Goal: Transaction & Acquisition: Obtain resource

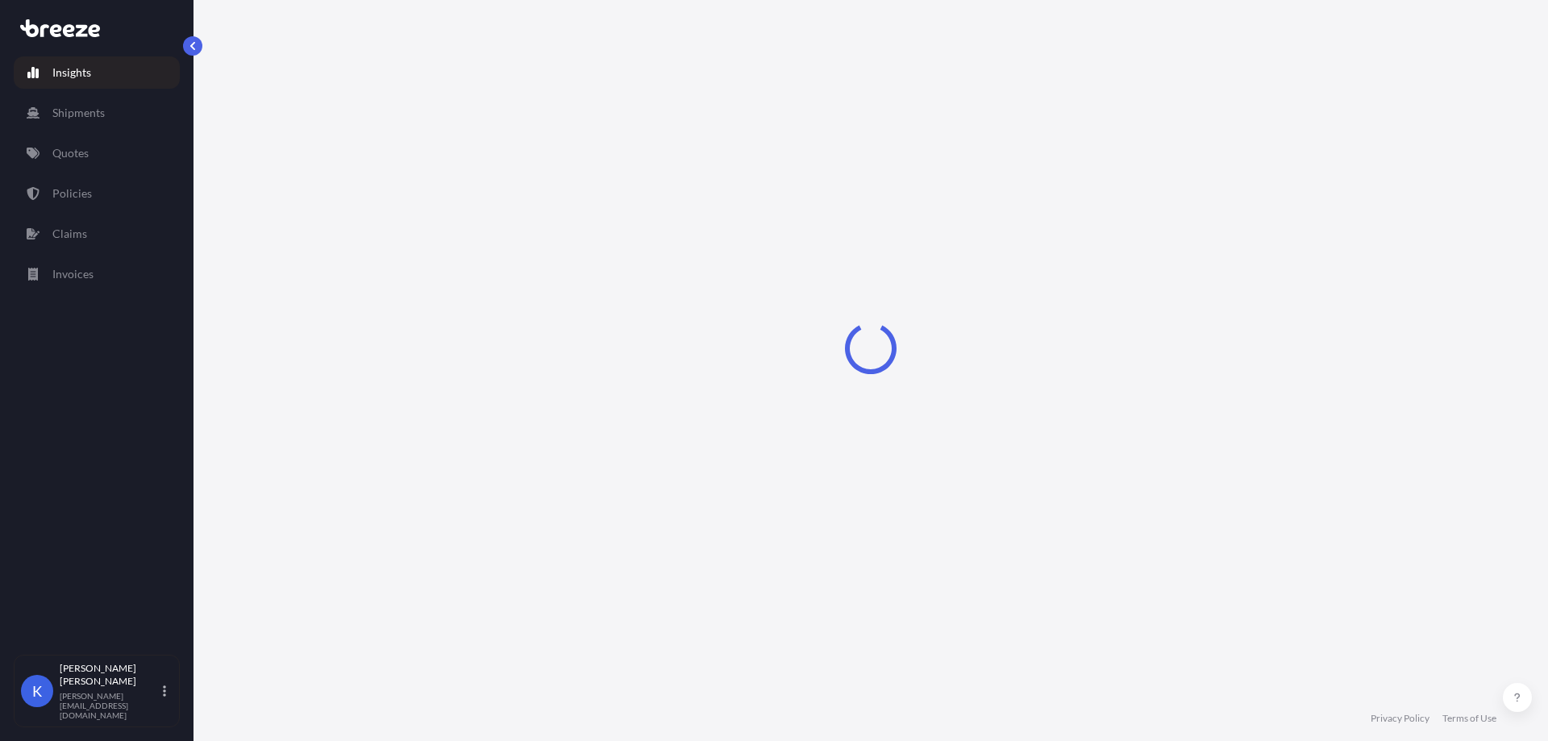
select select "2025"
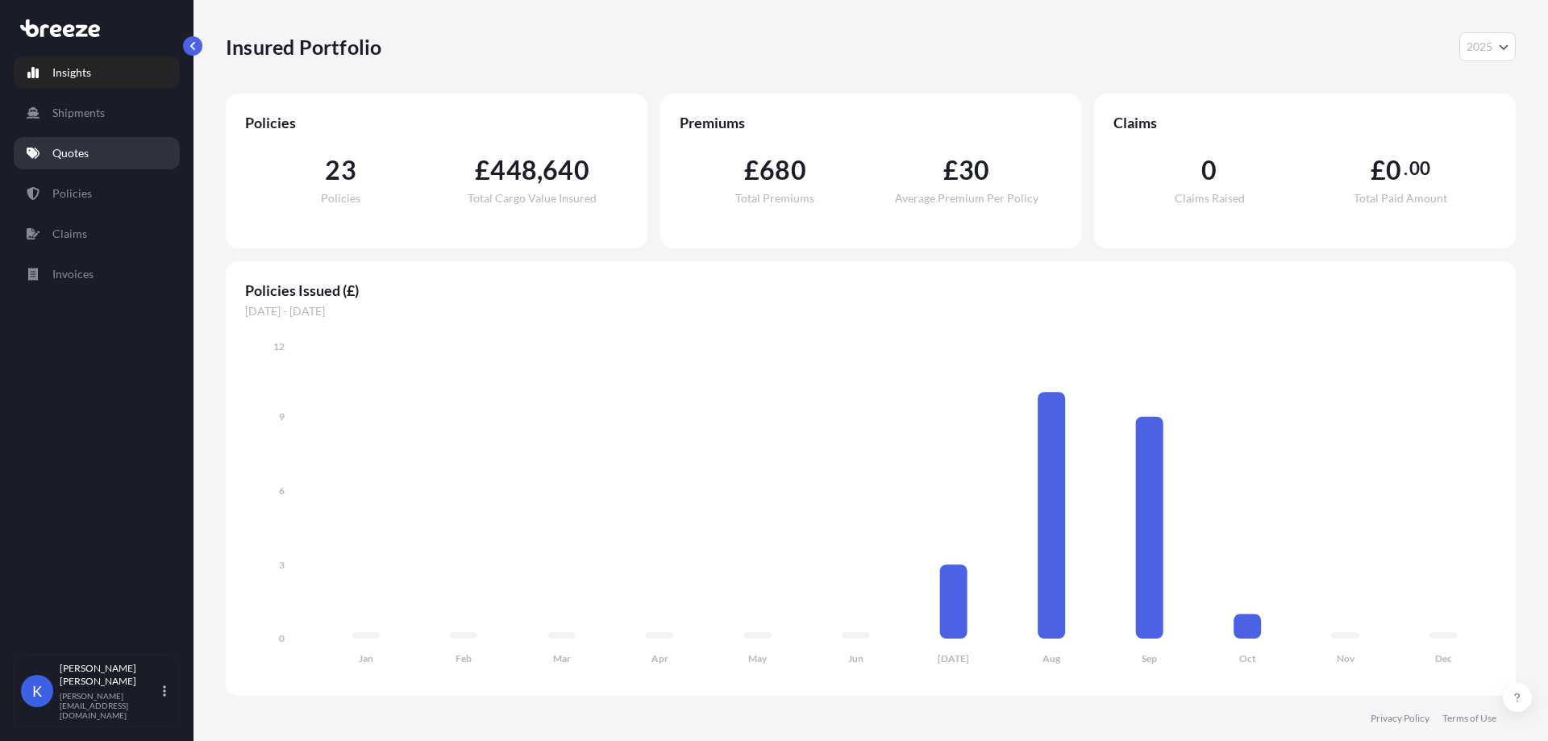
click at [86, 163] on link "Quotes" at bounding box center [97, 153] width 166 height 32
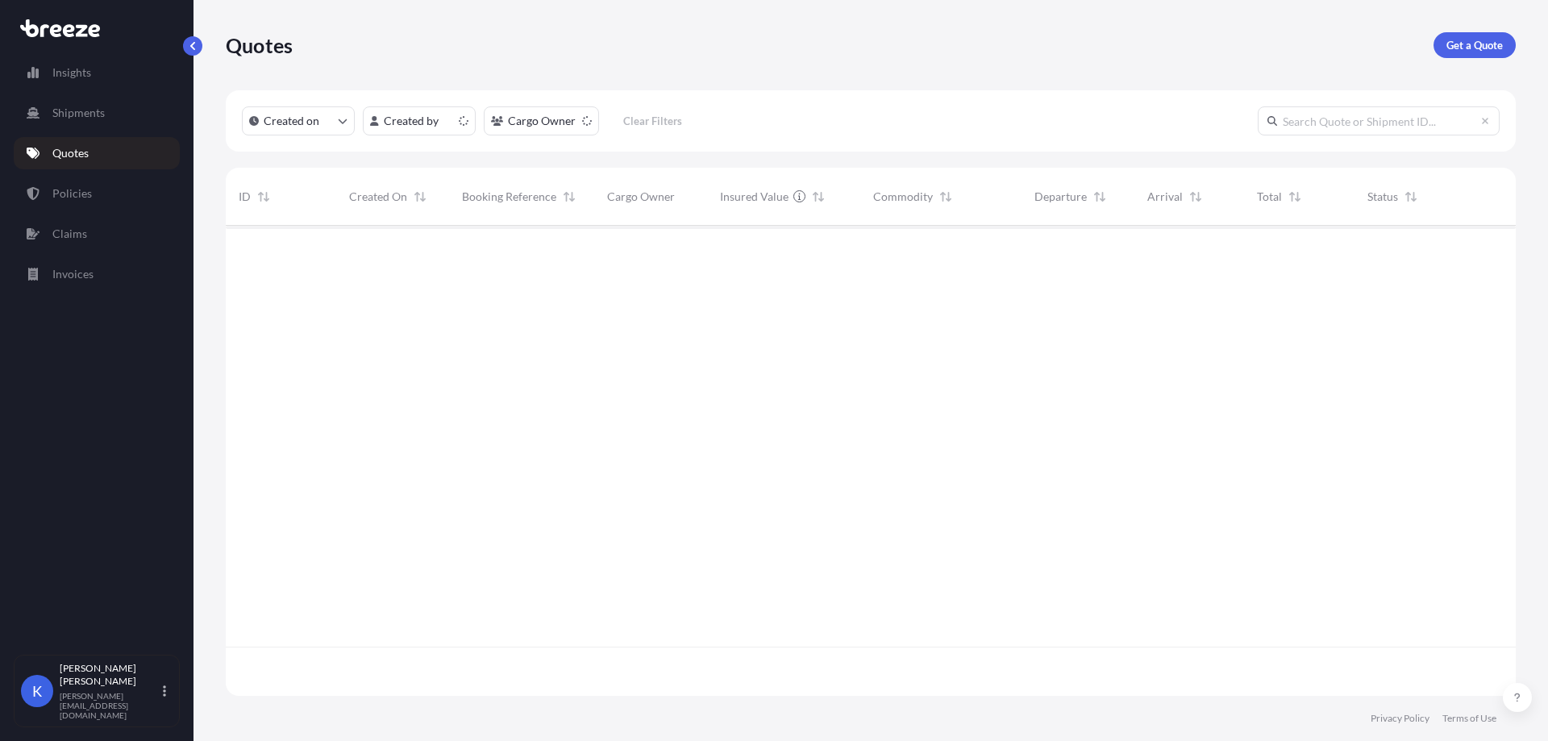
scroll to position [467, 1278]
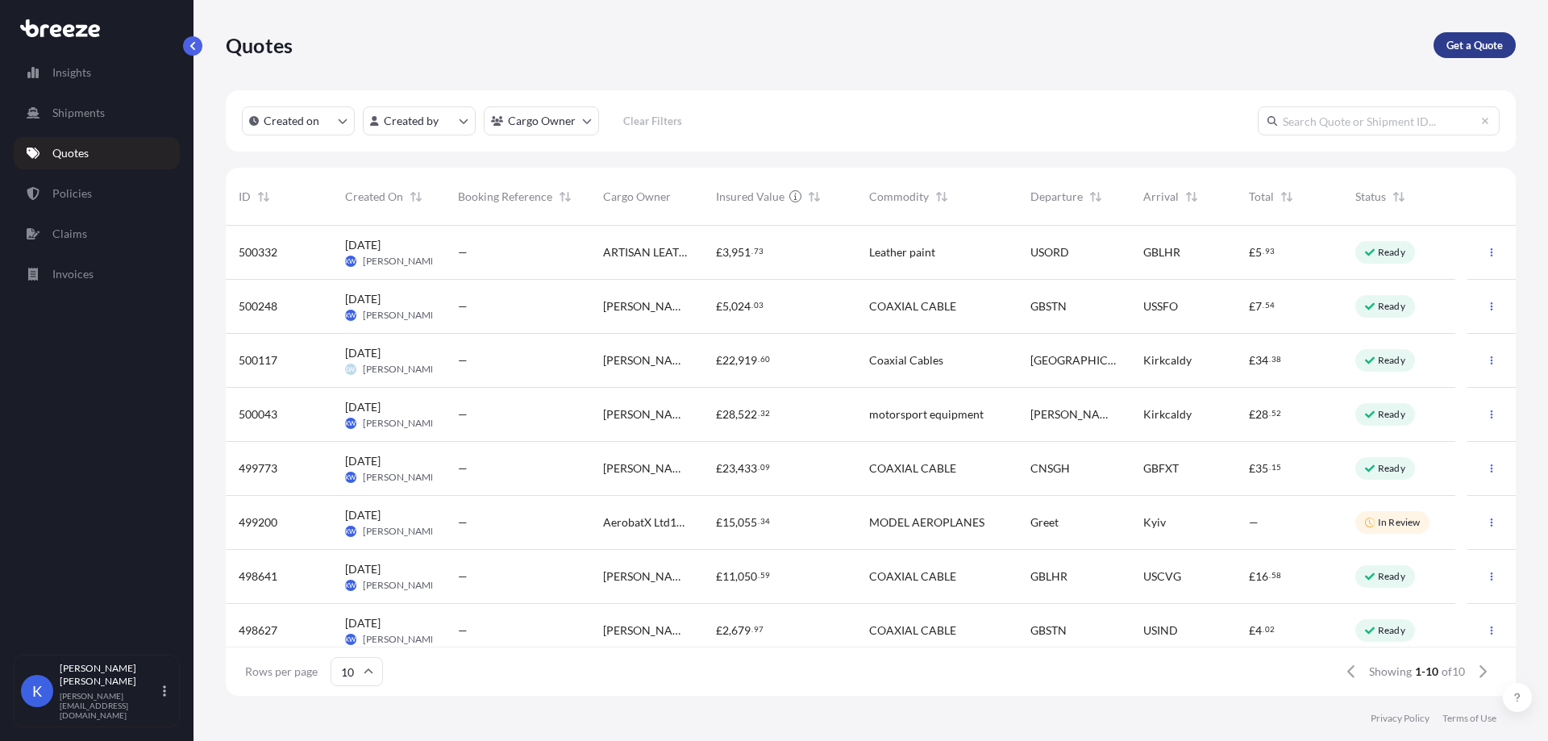
click at [1440, 46] on link "Get a Quote" at bounding box center [1474, 45] width 82 height 26
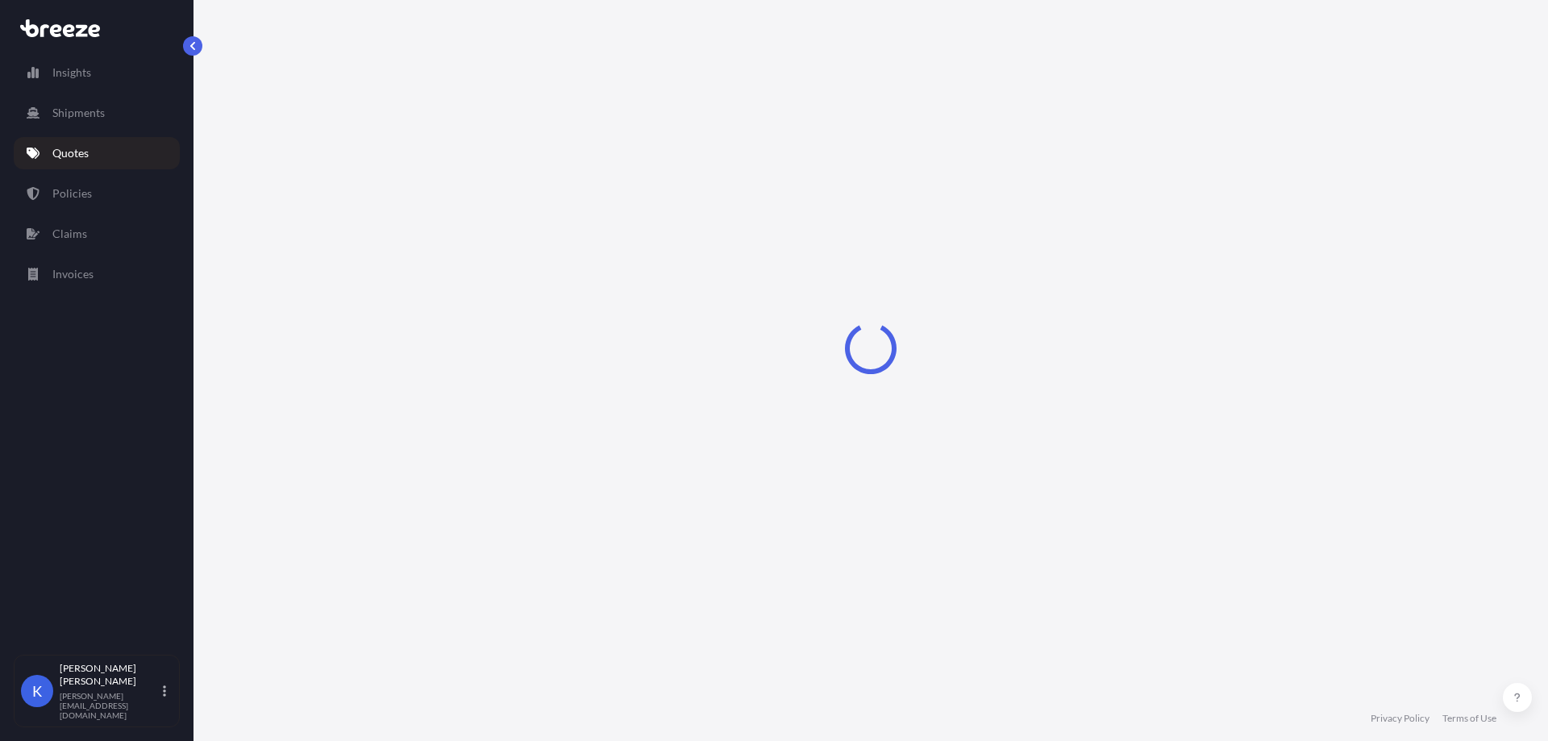
select select "Road"
select select "Sea"
select select "1"
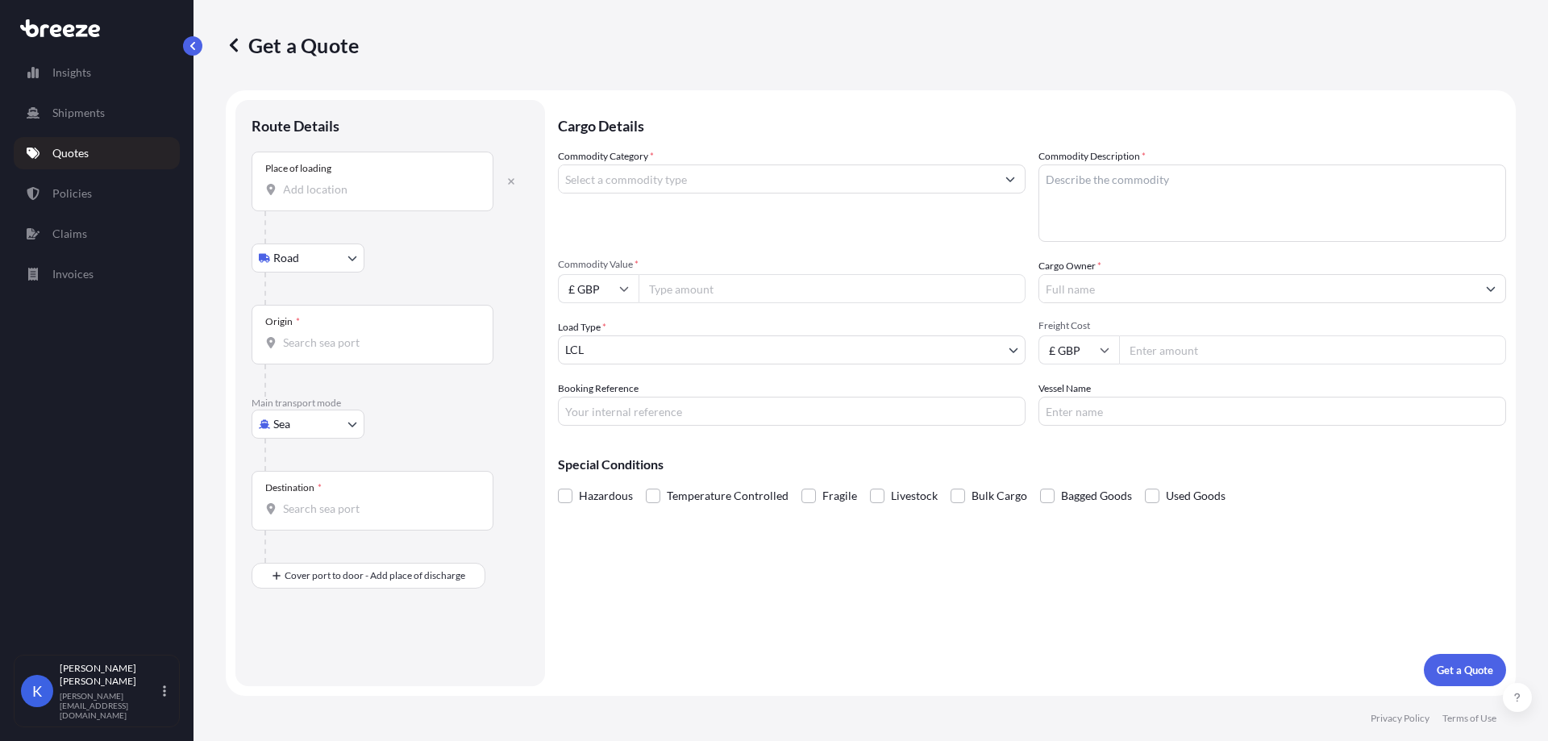
click at [319, 197] on div "Place of loading" at bounding box center [372, 182] width 242 height 60
click at [319, 197] on input "Place of loading" at bounding box center [378, 189] width 190 height 16
click at [790, 292] on input "Commodity Value *" at bounding box center [831, 288] width 387 height 29
paste input "23740.42"
type input "23740.42"
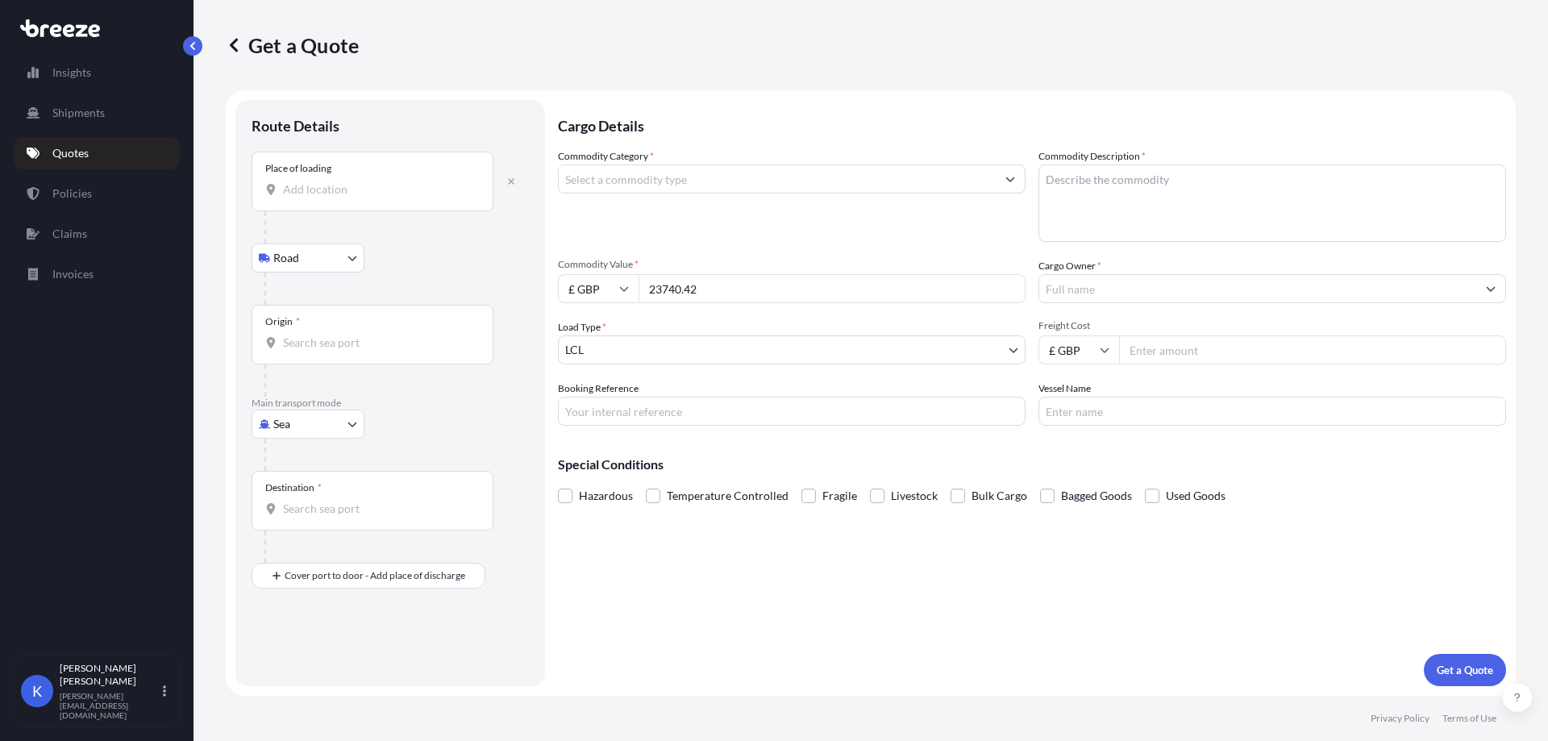
click at [387, 193] on input "Place of loading" at bounding box center [378, 189] width 190 height 16
click at [386, 194] on input "Place of loading" at bounding box center [378, 189] width 190 height 16
paste input "[GEOGRAPHIC_DATA] [GEOGRAPHIC_DATA]"
drag, startPoint x: 418, startPoint y: 204, endPoint x: 343, endPoint y: 193, distance: 75.8
click at [343, 193] on div "Place of loading [GEOGRAPHIC_DATA] [GEOGRAPHIC_DATA]" at bounding box center [372, 182] width 242 height 60
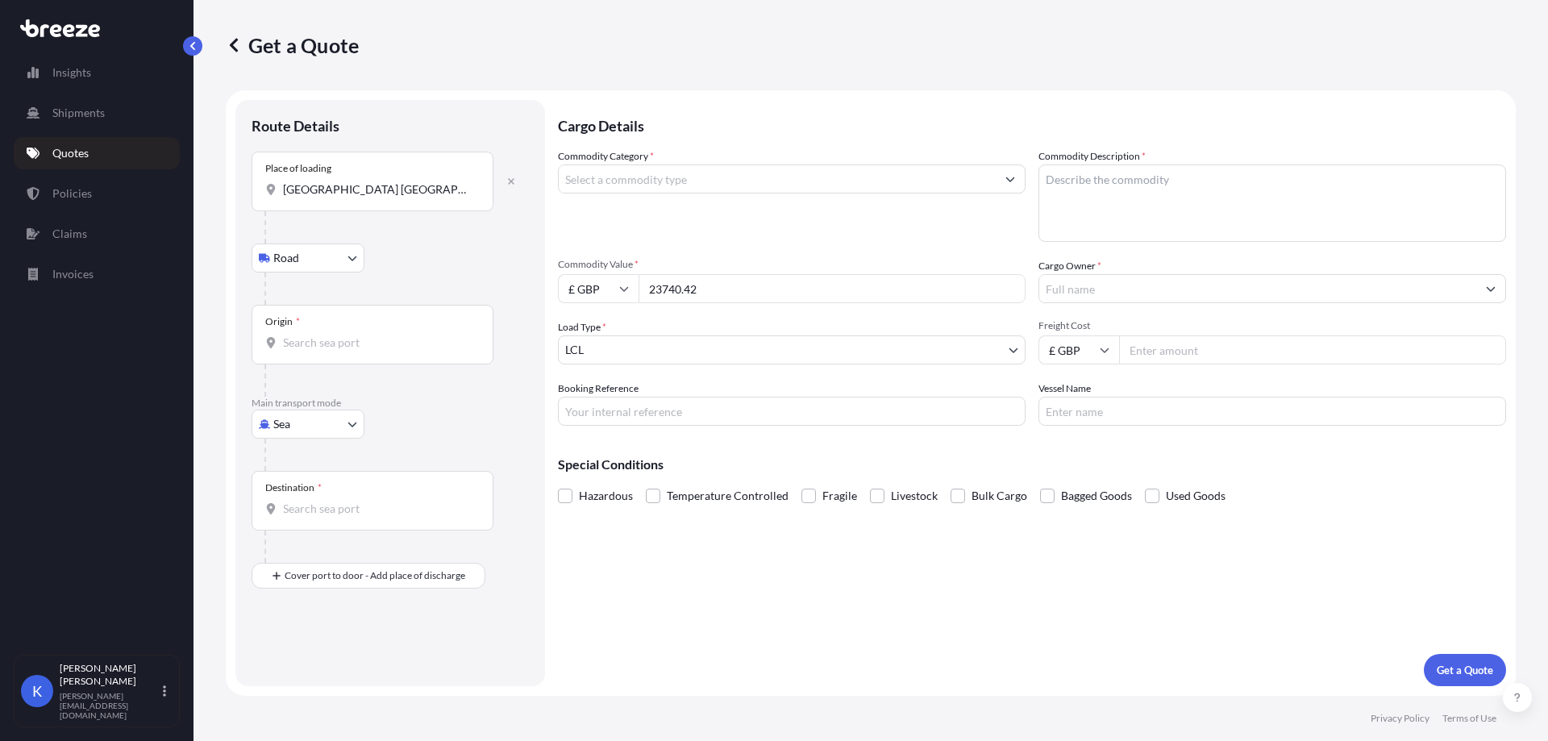
click at [343, 193] on input "[GEOGRAPHIC_DATA] [GEOGRAPHIC_DATA]" at bounding box center [378, 189] width 190 height 16
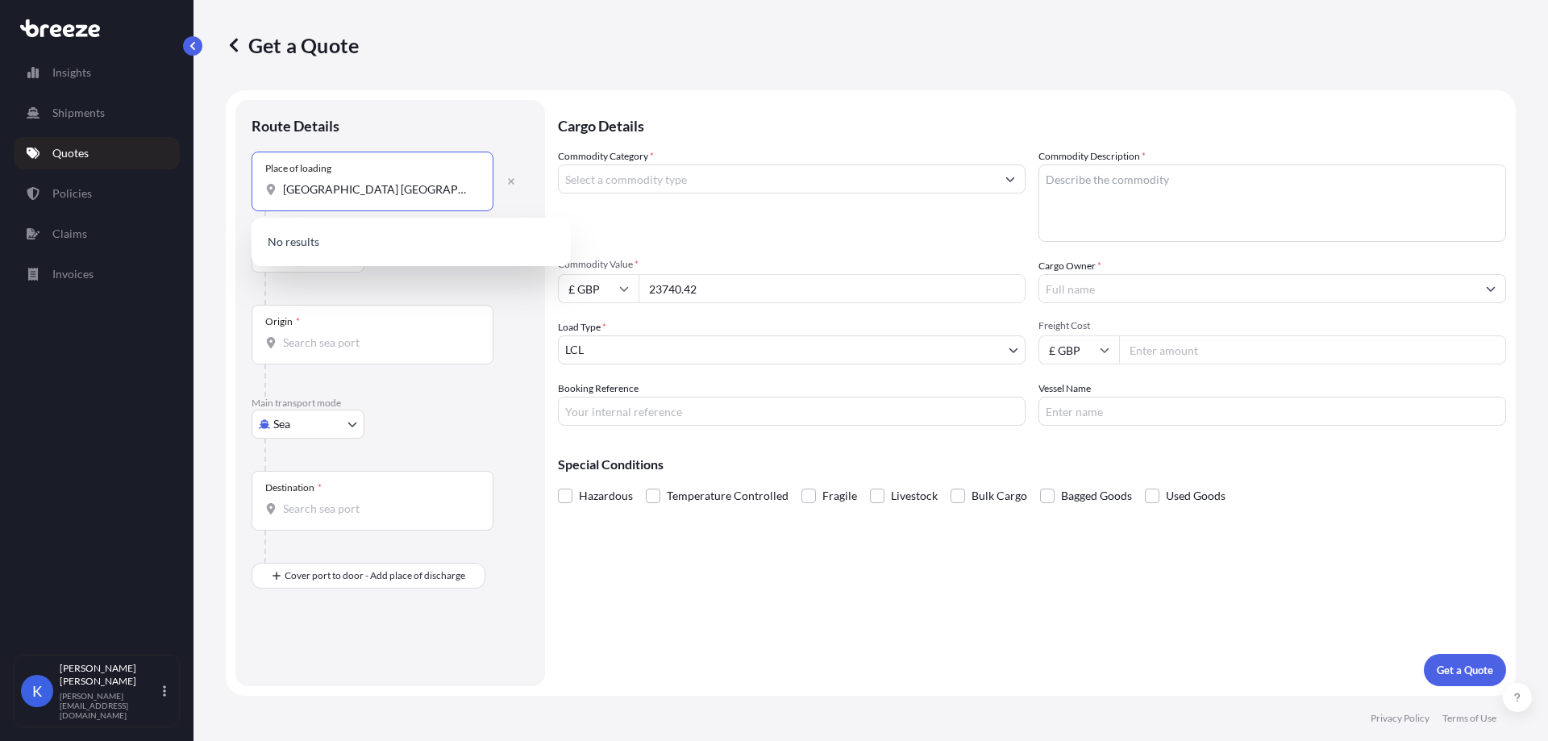
drag, startPoint x: 408, startPoint y: 191, endPoint x: 343, endPoint y: 189, distance: 65.3
click at [343, 189] on input "[GEOGRAPHIC_DATA] [GEOGRAPHIC_DATA]" at bounding box center [378, 189] width 190 height 16
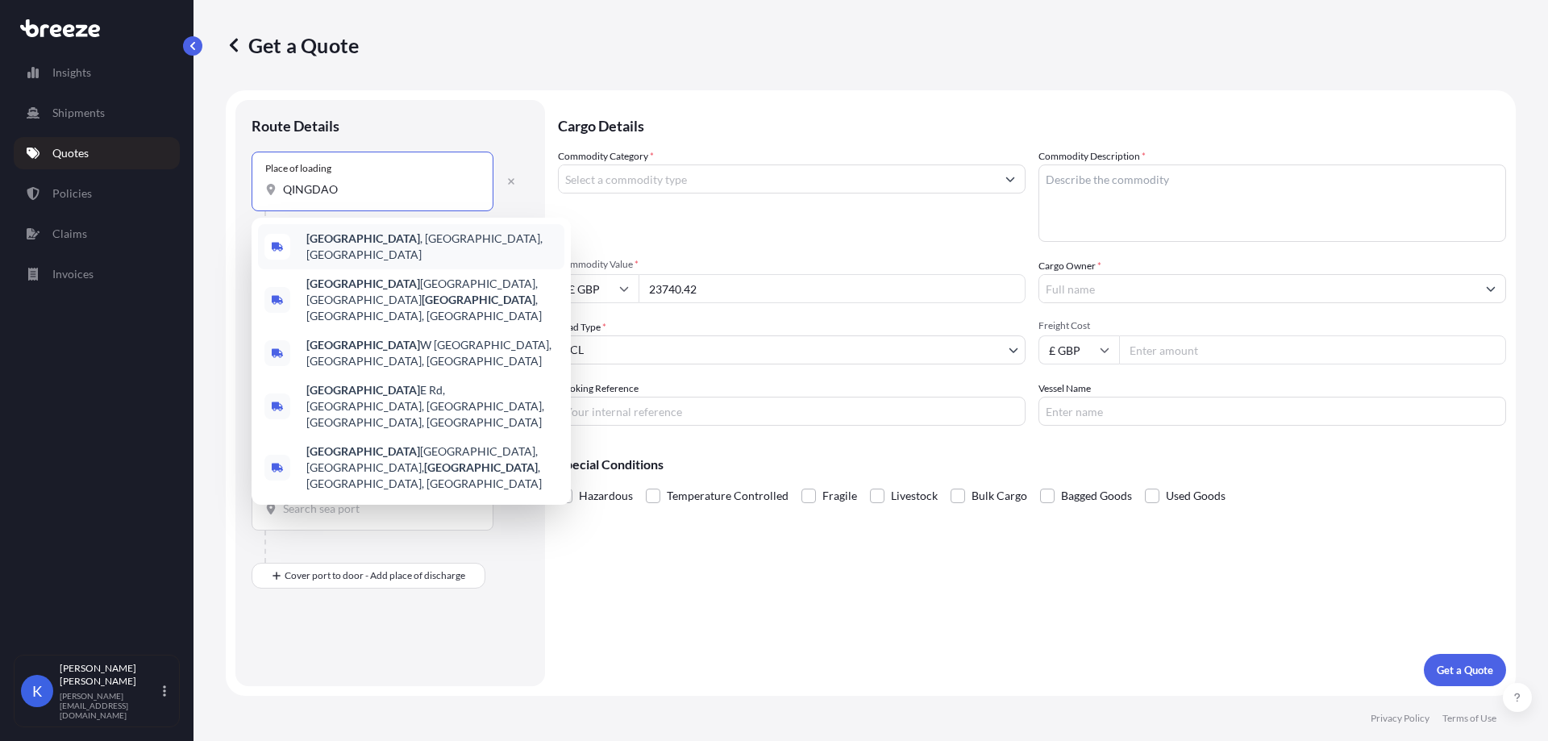
click at [447, 236] on div "[GEOGRAPHIC_DATA] , [GEOGRAPHIC_DATA], [GEOGRAPHIC_DATA]" at bounding box center [411, 246] width 306 height 45
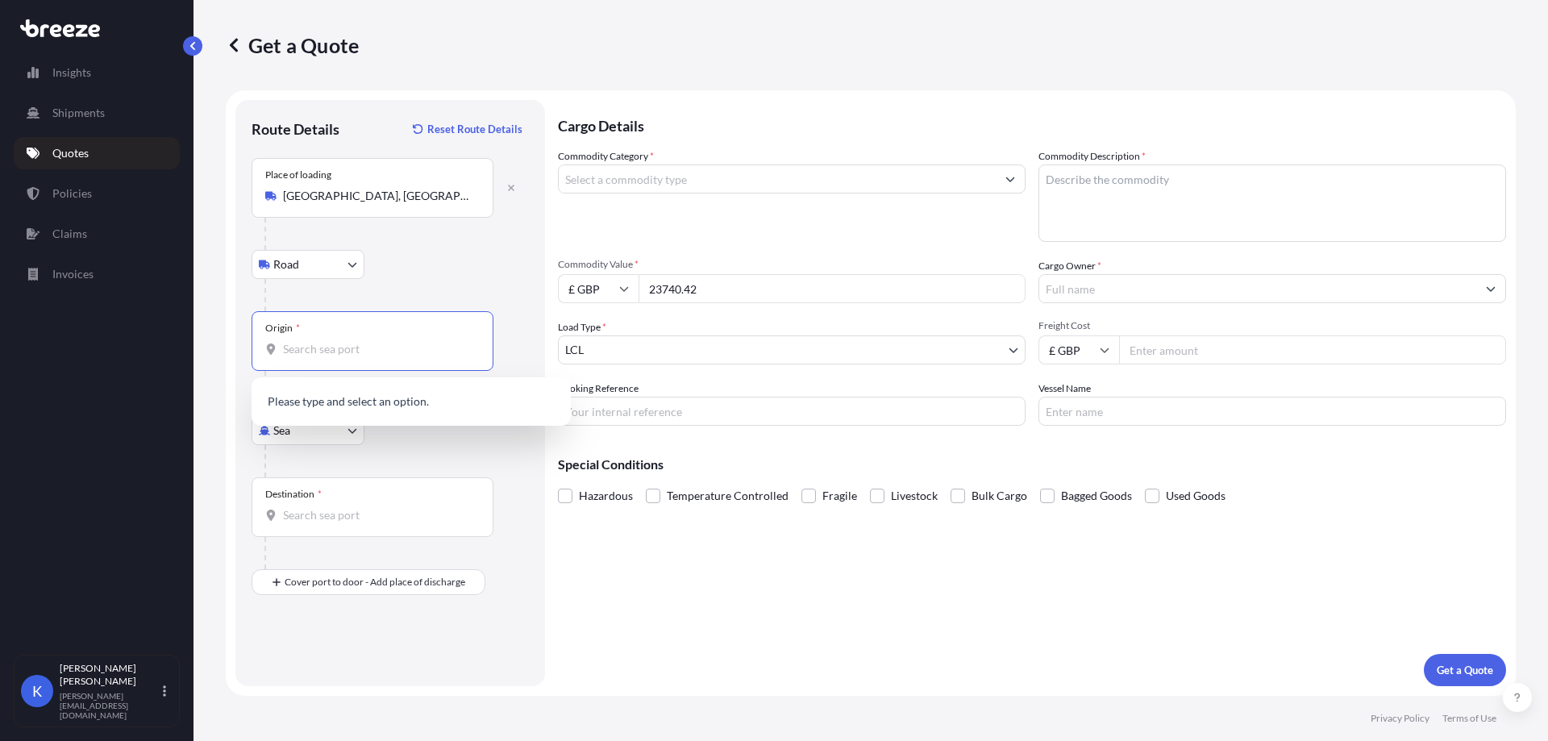
click at [386, 355] on input "Origin *" at bounding box center [378, 349] width 190 height 16
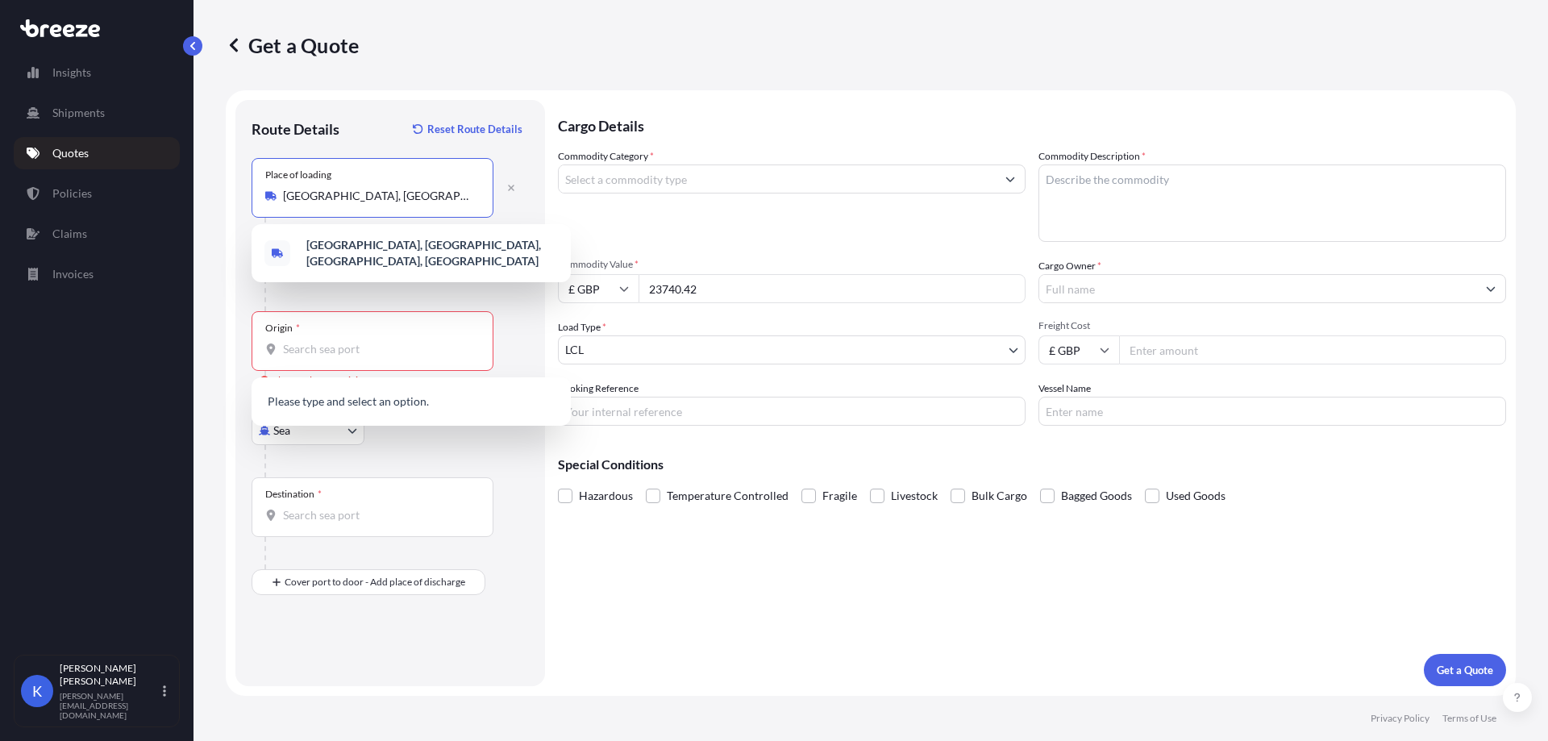
click at [375, 193] on input "[GEOGRAPHIC_DATA], [GEOGRAPHIC_DATA], [GEOGRAPHIC_DATA], [GEOGRAPHIC_DATA]" at bounding box center [378, 196] width 190 height 16
click at [447, 202] on input "[GEOGRAPHIC_DATA], [GEOGRAPHIC_DATA], [GEOGRAPHIC_DATA], [GEOGRAPHIC_DATA]" at bounding box center [378, 196] width 190 height 16
paste input "[GEOGRAPHIC_DATA] [GEOGRAPHIC_DATA]"
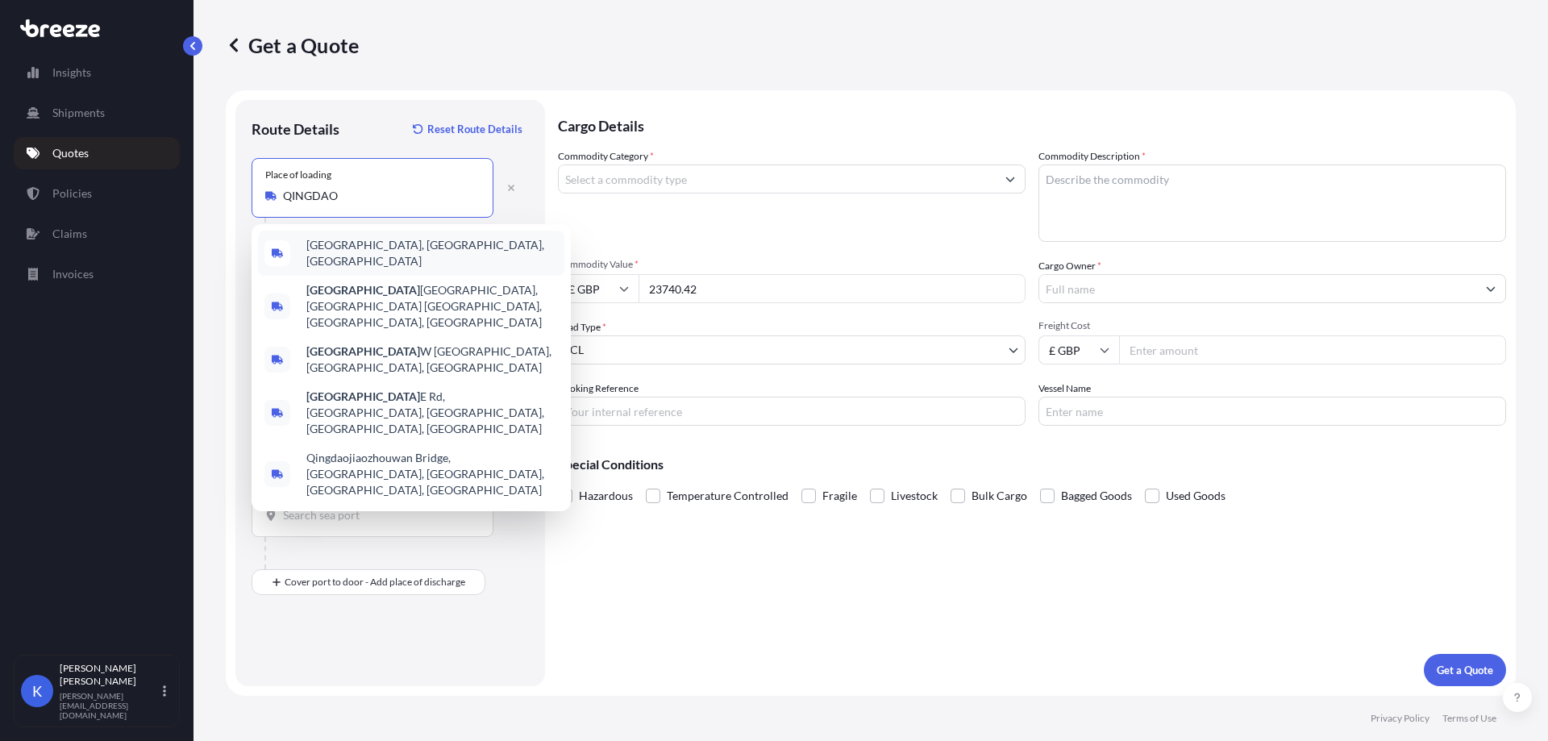
click at [418, 244] on span "[GEOGRAPHIC_DATA], [GEOGRAPHIC_DATA], [GEOGRAPHIC_DATA]" at bounding box center [431, 253] width 251 height 32
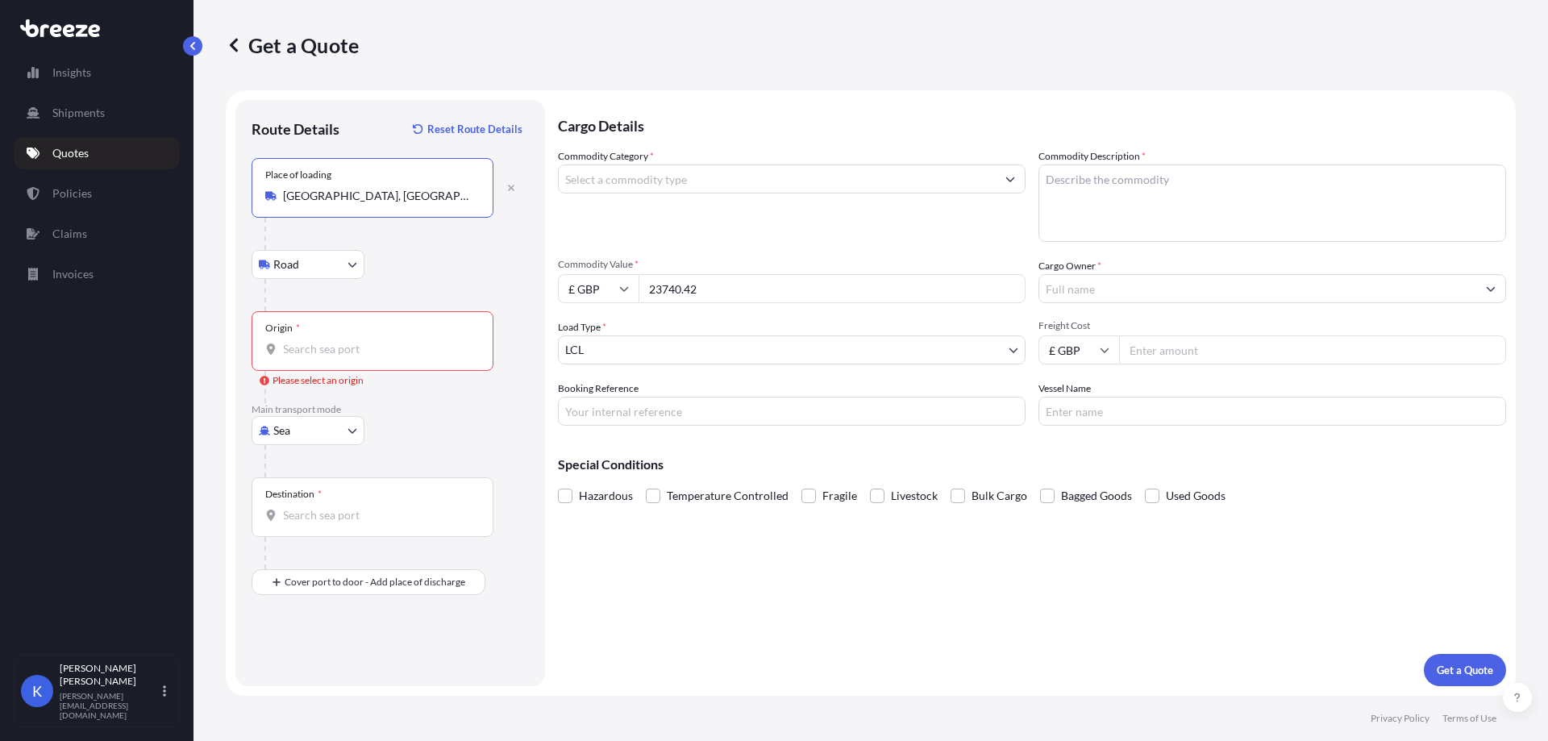
type input "[GEOGRAPHIC_DATA], [GEOGRAPHIC_DATA], [GEOGRAPHIC_DATA]"
click at [306, 352] on input "Origin * Please select an origin" at bounding box center [378, 349] width 190 height 16
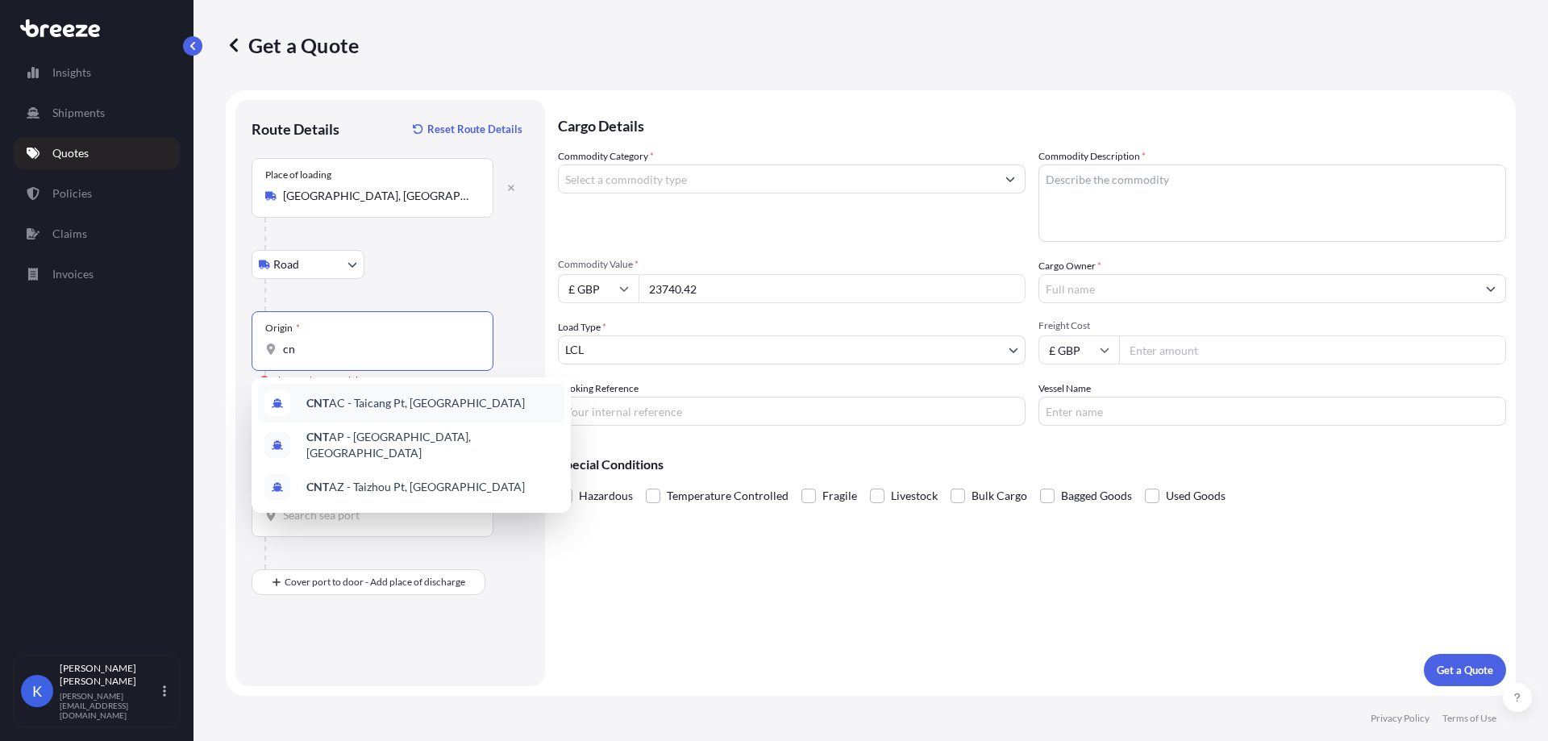
type input "c"
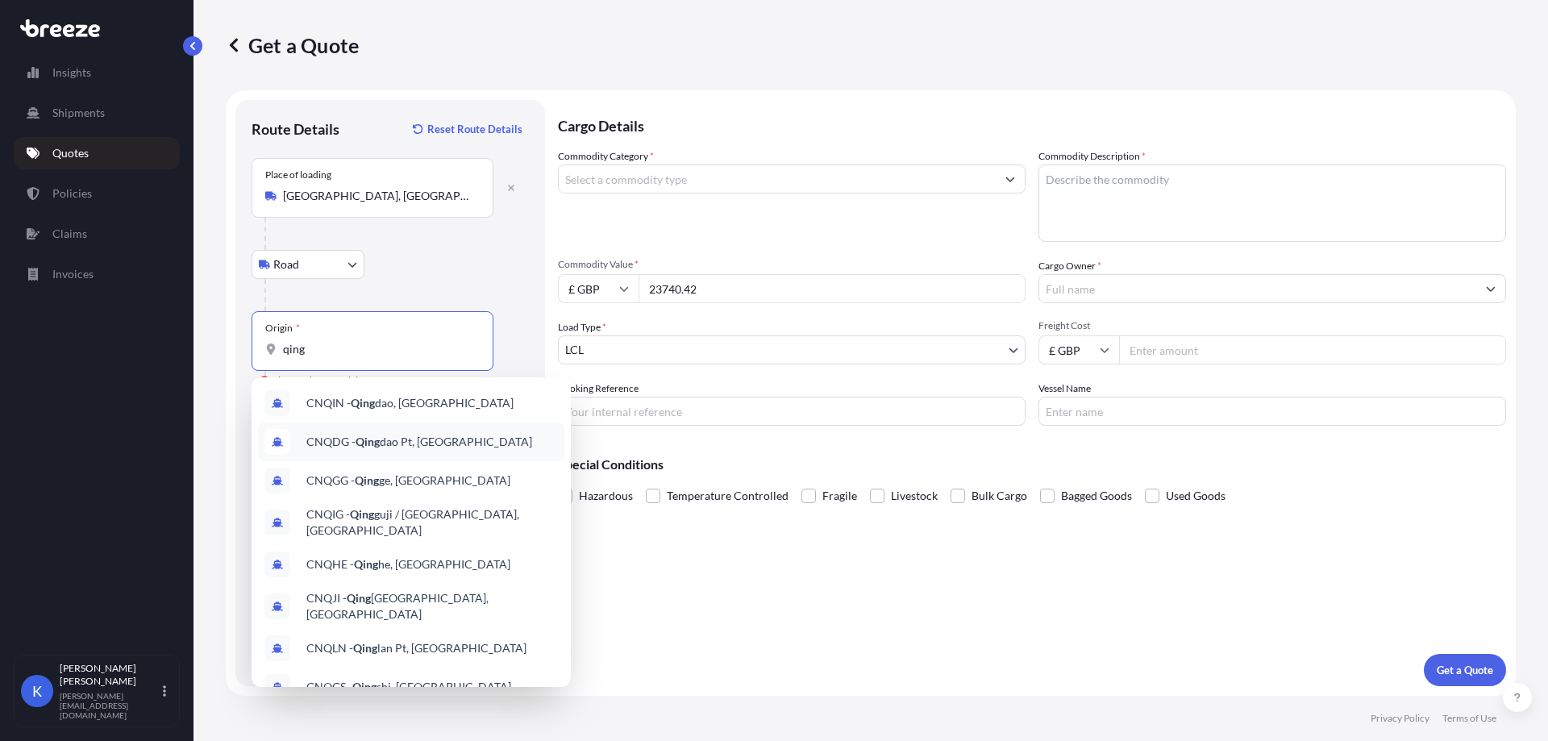
click at [435, 453] on div "CNQDG - [PERSON_NAME] Pt, [GEOGRAPHIC_DATA]" at bounding box center [411, 441] width 306 height 39
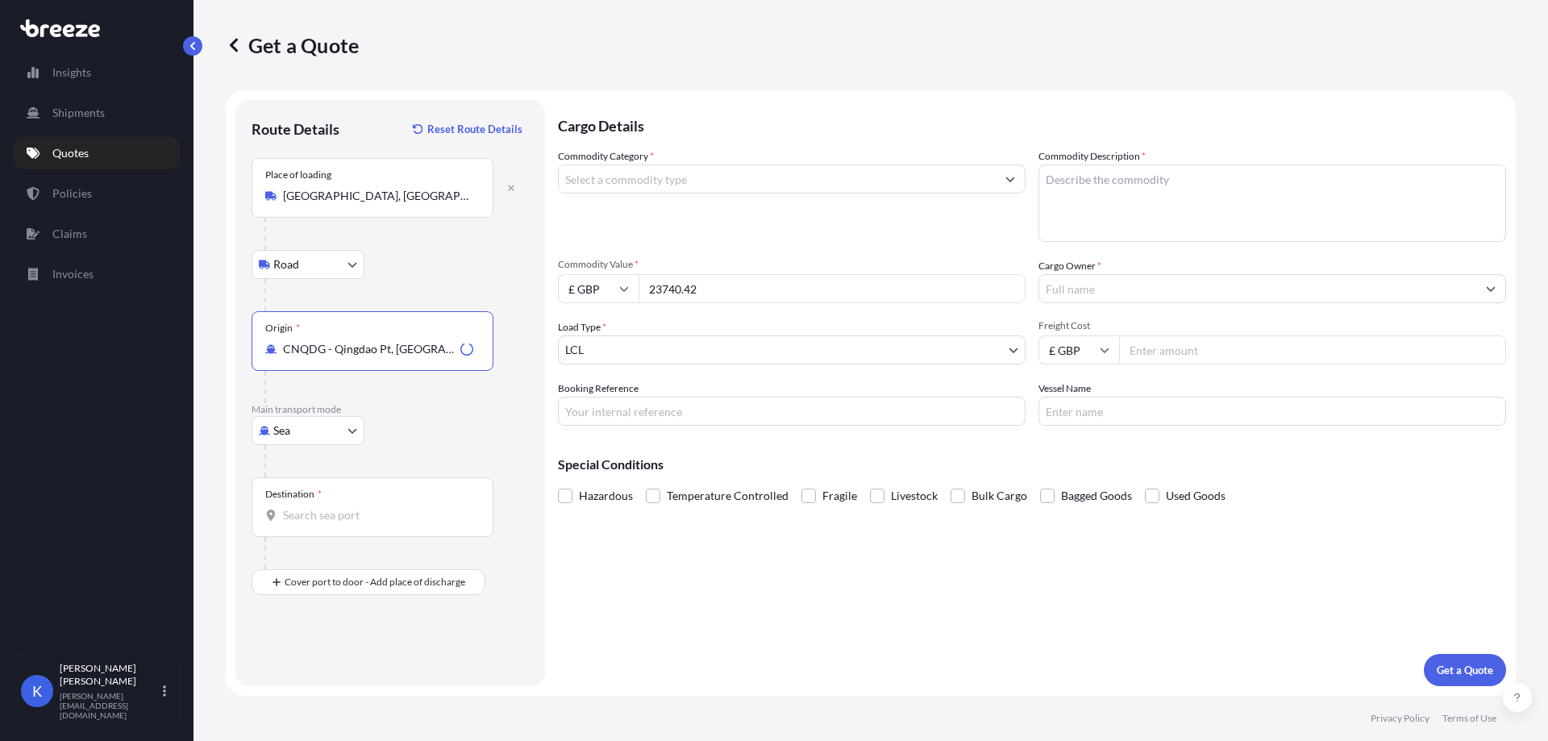
type input "CNQDG - Qingdao Pt, [GEOGRAPHIC_DATA]"
click at [333, 512] on input "Destination *" at bounding box center [378, 515] width 190 height 16
click at [492, 410] on p "Main transport mode" at bounding box center [389, 409] width 277 height 13
click at [405, 508] on input "Destination * Please select a destination" at bounding box center [378, 515] width 190 height 16
click at [401, 567] on span "GBFXT - Felixstowe, [GEOGRAPHIC_DATA]" at bounding box center [414, 569] width 217 height 16
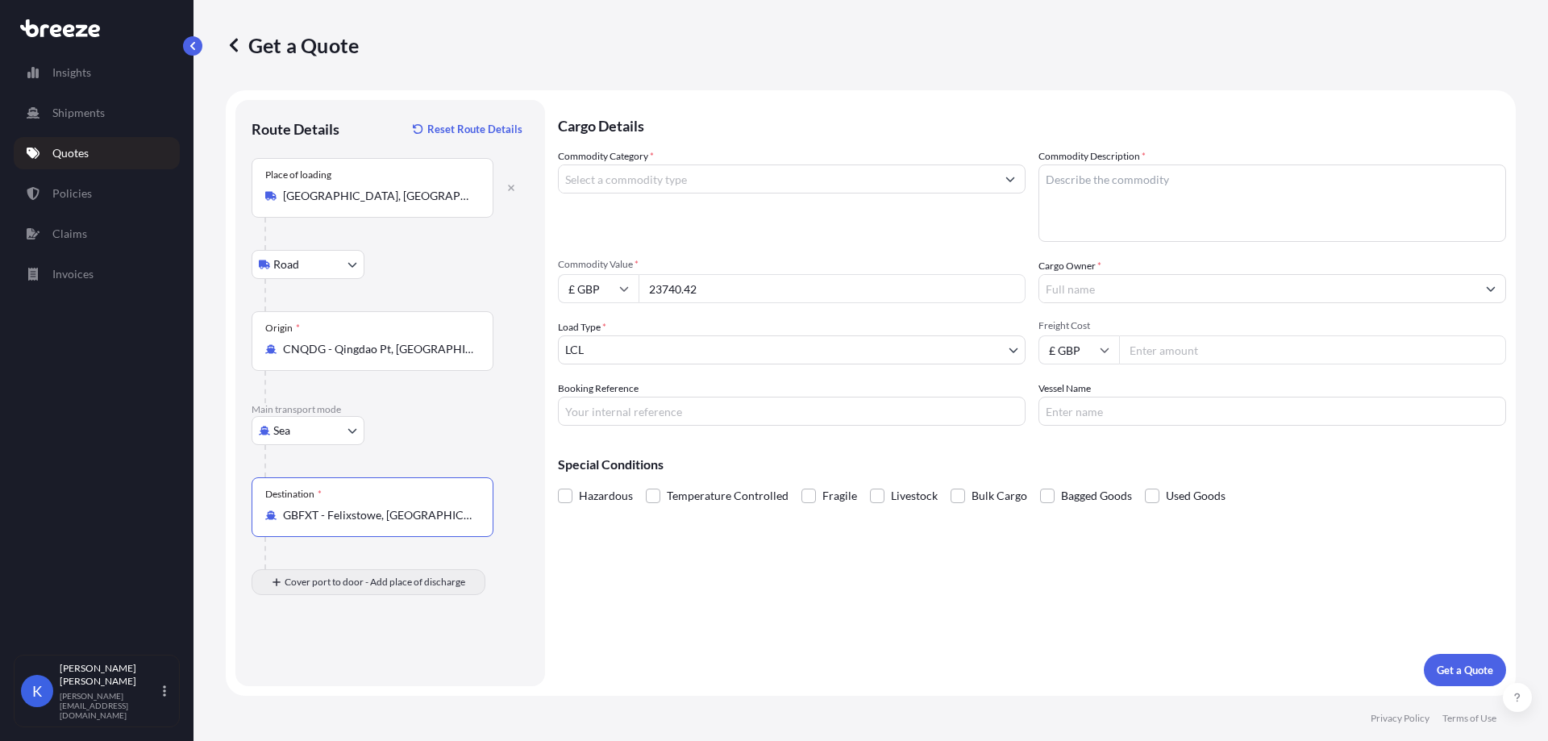
type input "GBFXT - Felixstowe, [GEOGRAPHIC_DATA]"
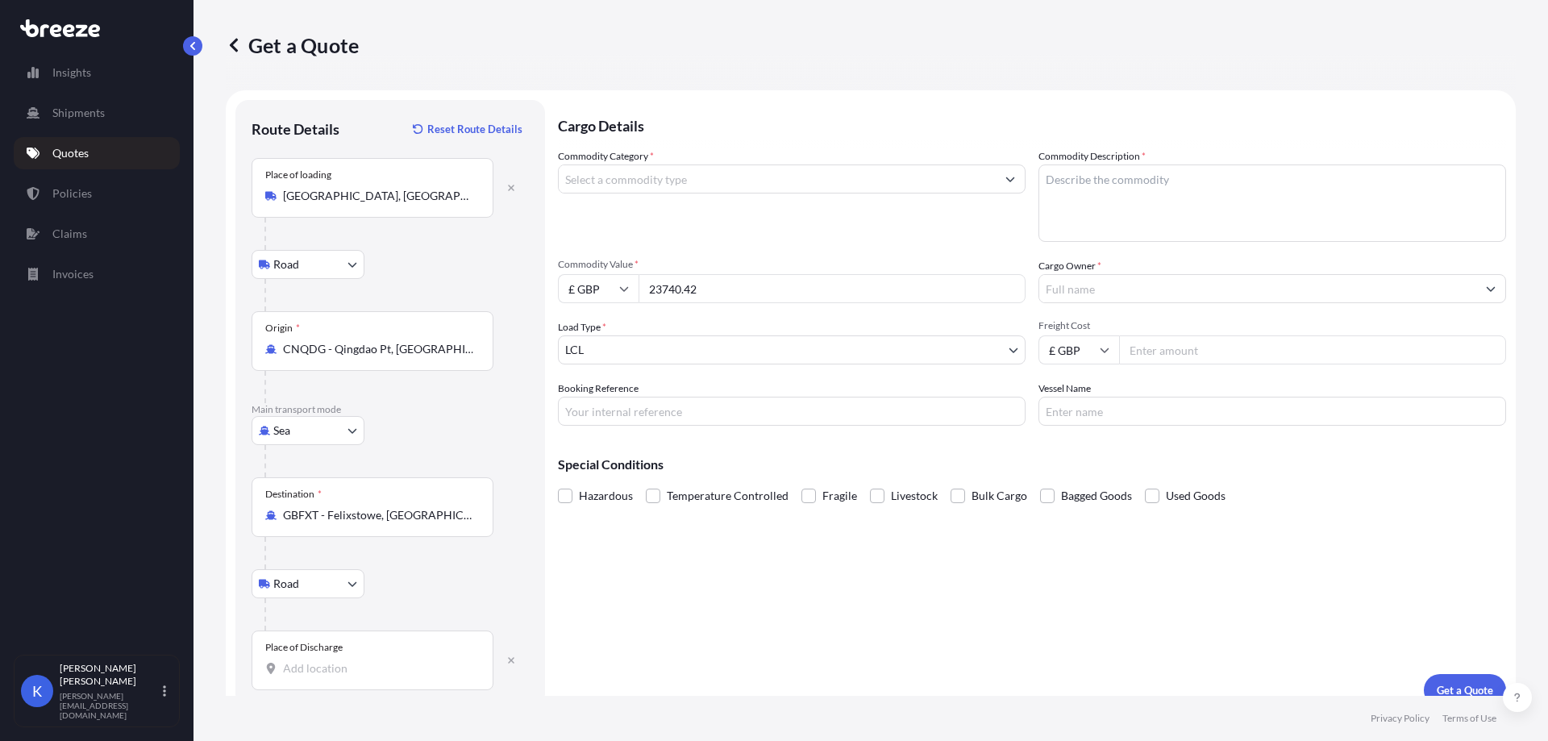
click at [350, 669] on input "Place of Discharge" at bounding box center [378, 668] width 190 height 16
paste input "NG16 4DB"
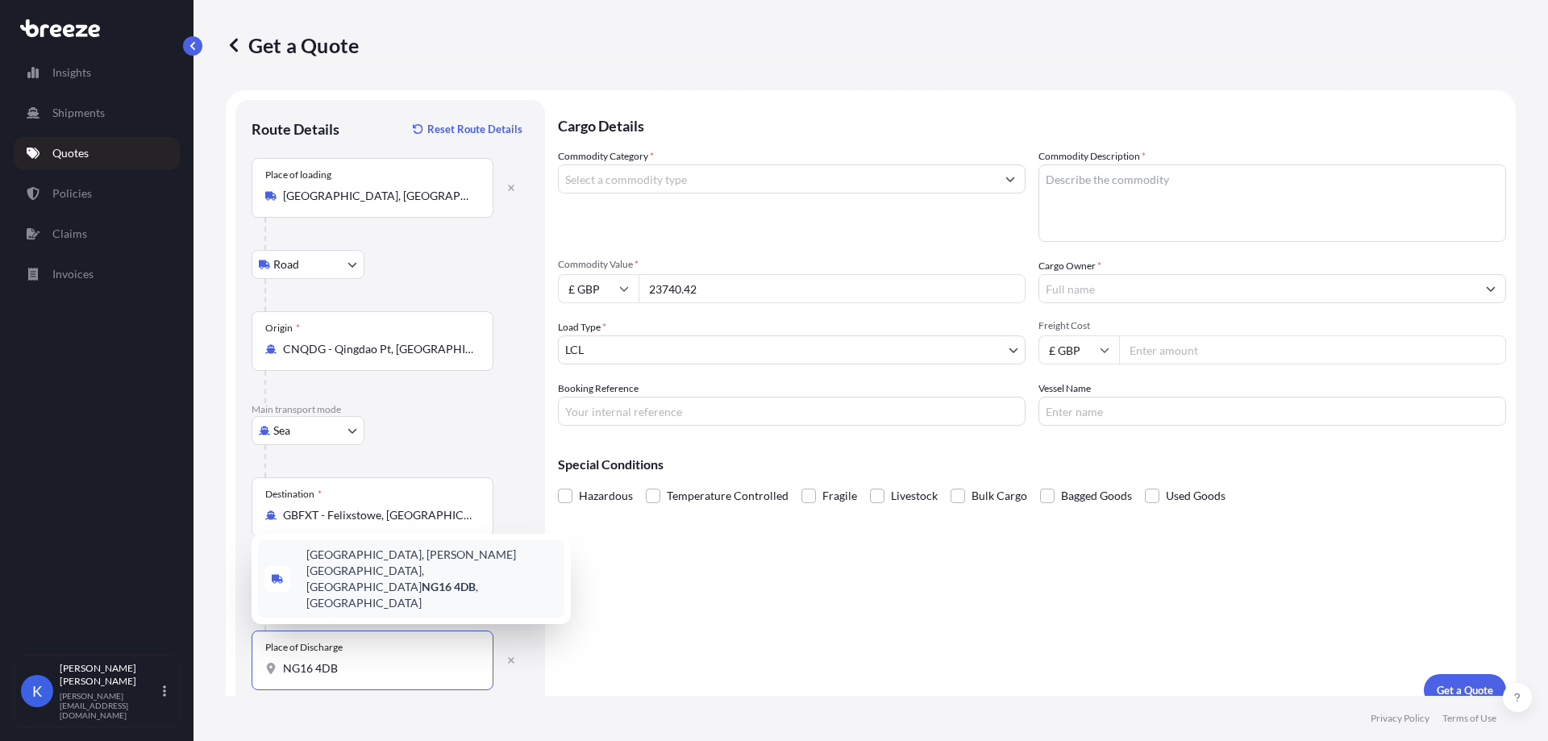
click at [404, 594] on span "[STREET_ADDRESS][PERSON_NAME]" at bounding box center [431, 578] width 251 height 64
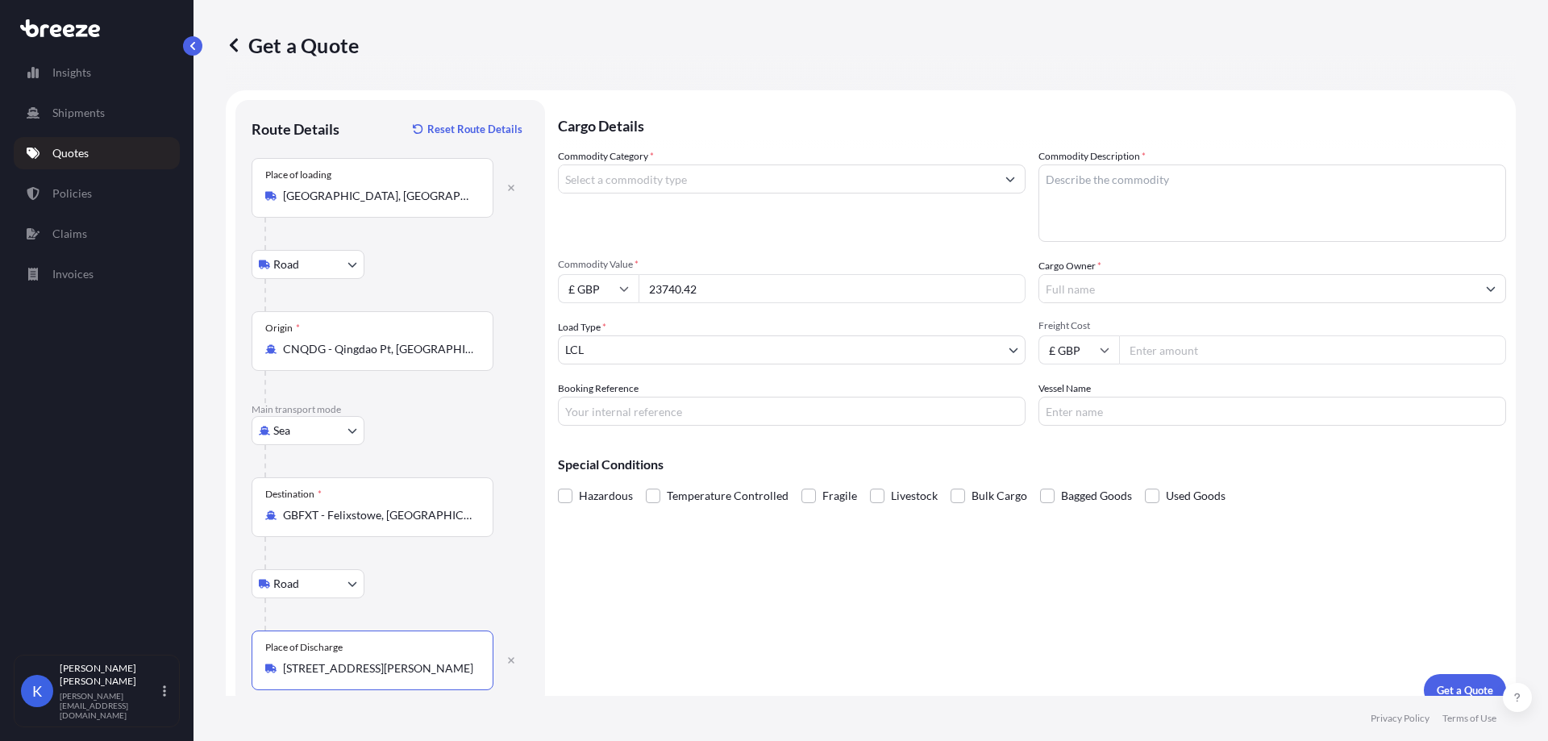
type input "[STREET_ADDRESS][PERSON_NAME]"
click at [666, 625] on div "Cargo Details Commodity Category * Commodity Description * Commodity Value * £ …" at bounding box center [1032, 403] width 948 height 606
click at [713, 194] on div "Commodity Category *" at bounding box center [791, 194] width 467 height 93
click at [708, 188] on input "Commodity Category *" at bounding box center [777, 178] width 437 height 29
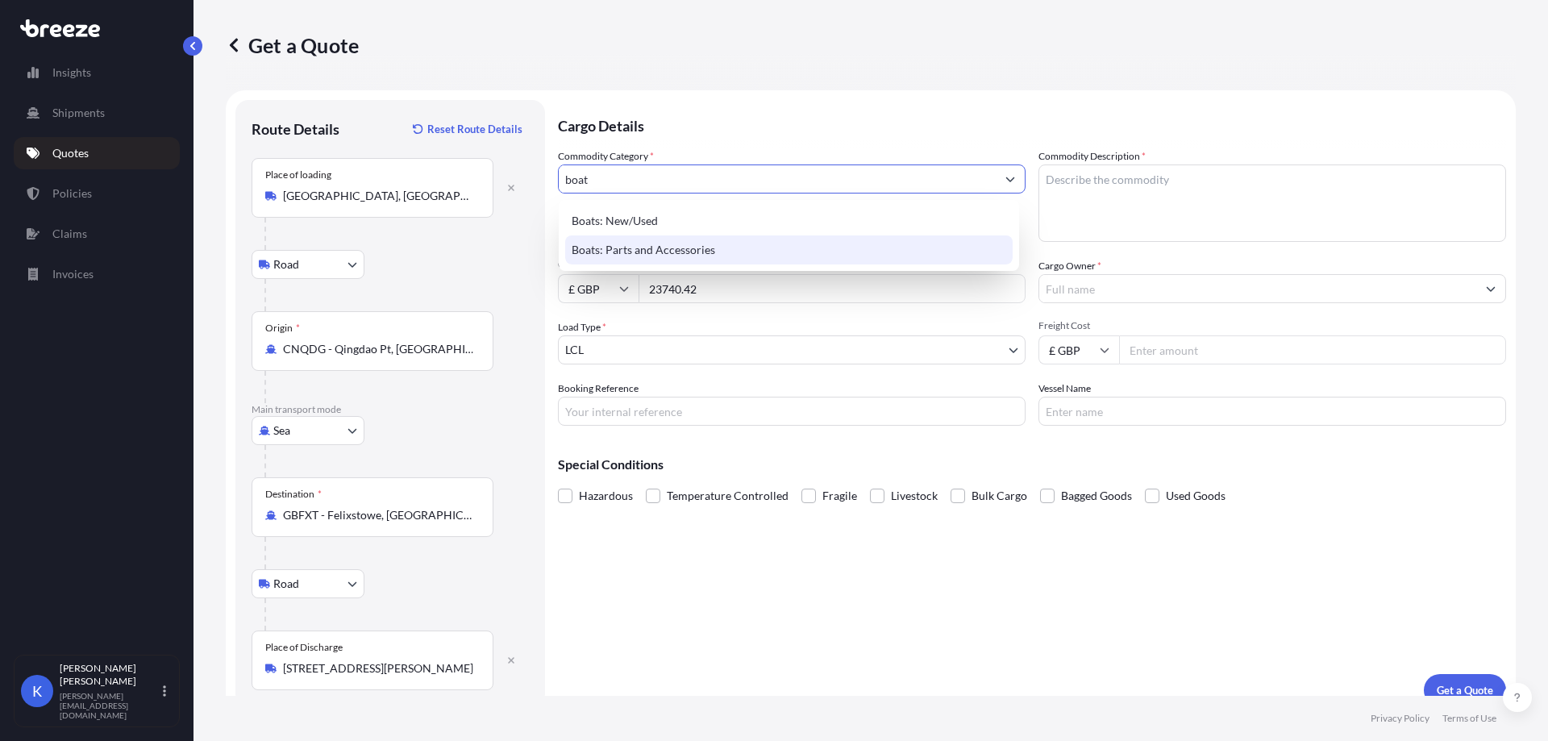
click at [714, 247] on div "Boats: Parts and Accessories" at bounding box center [788, 249] width 447 height 29
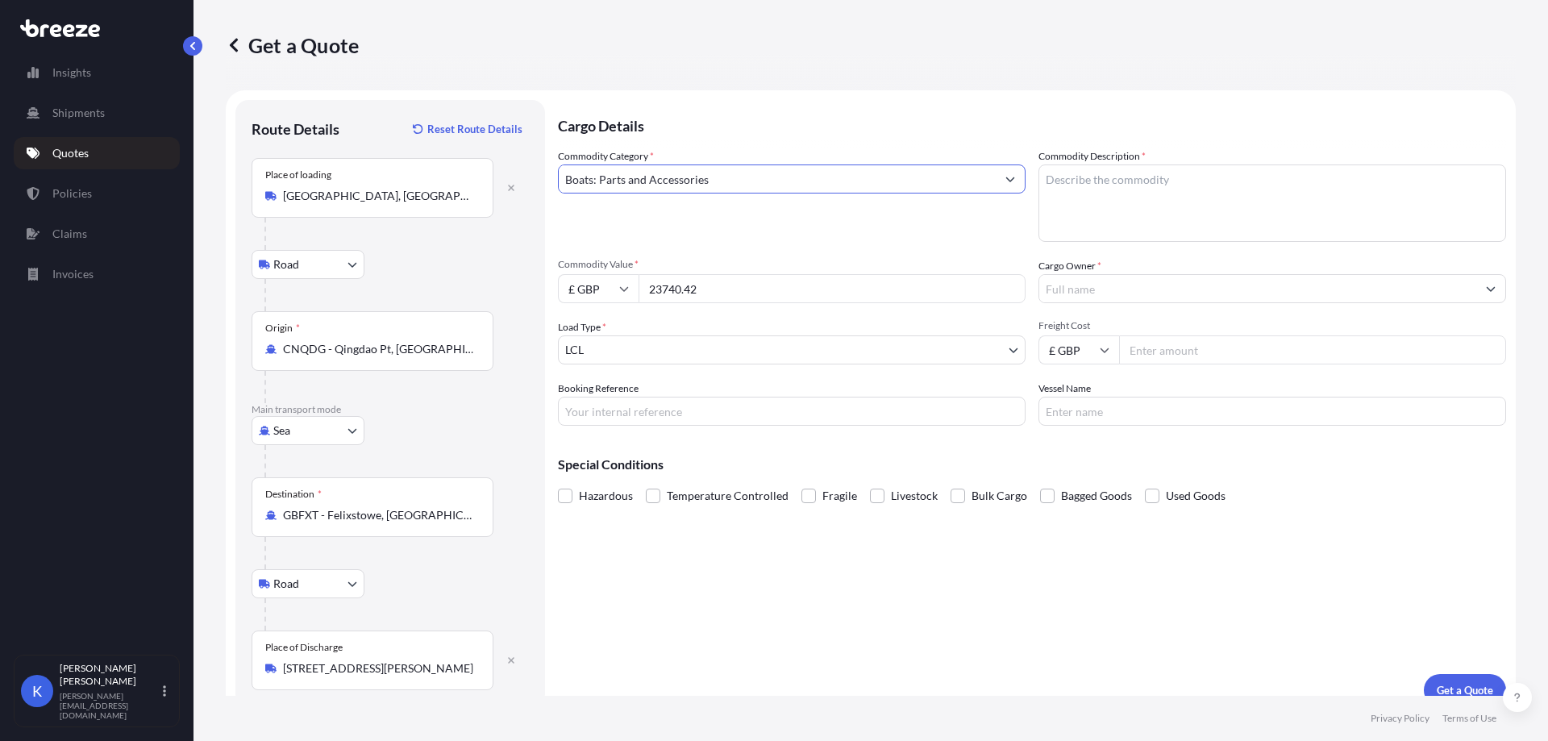
type input "Boats: Parts and Accessories"
click at [1171, 235] on textarea "Commodity Description *" at bounding box center [1271, 202] width 467 height 77
click at [1101, 214] on textarea "Commodity Description *" at bounding box center [1271, 202] width 467 height 77
paste textarea "INFLATABLE BOATS"
type textarea "INFLATABLE BOATS"
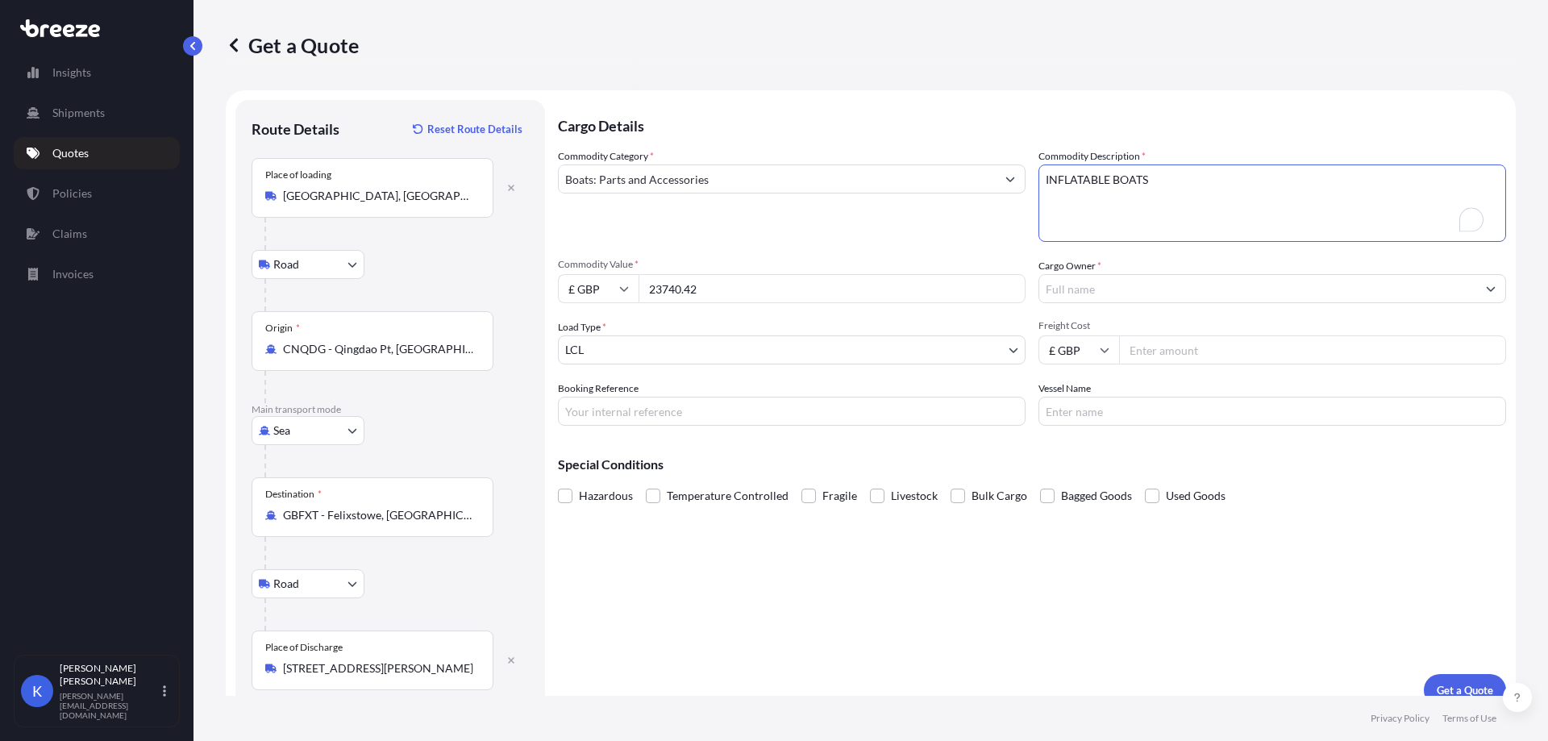
click at [1161, 297] on input "Cargo Owner *" at bounding box center [1257, 288] width 437 height 29
click at [1145, 293] on input "Cargo Owner *" at bounding box center [1257, 288] width 437 height 29
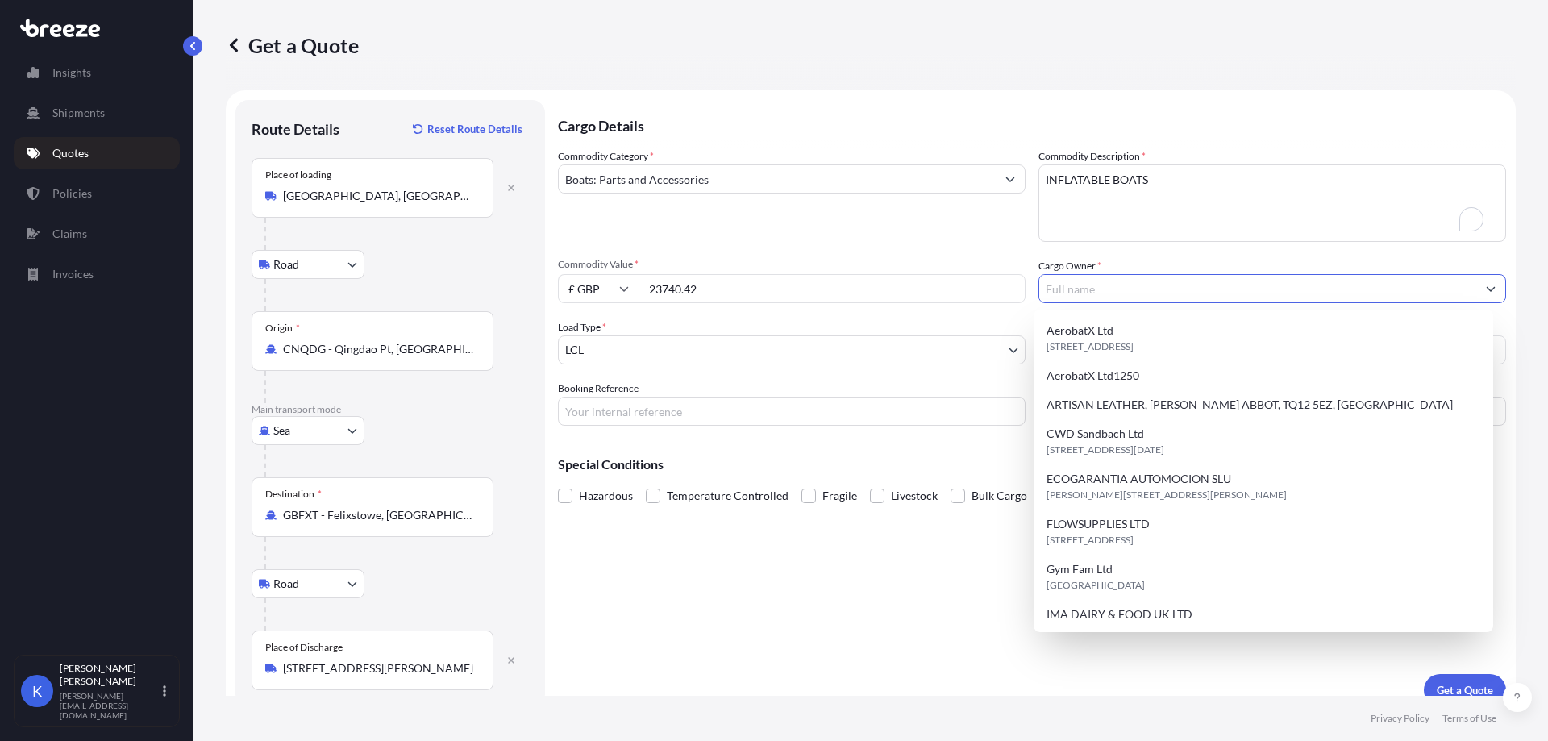
paste input "MAELSTROM PRODUCTS"
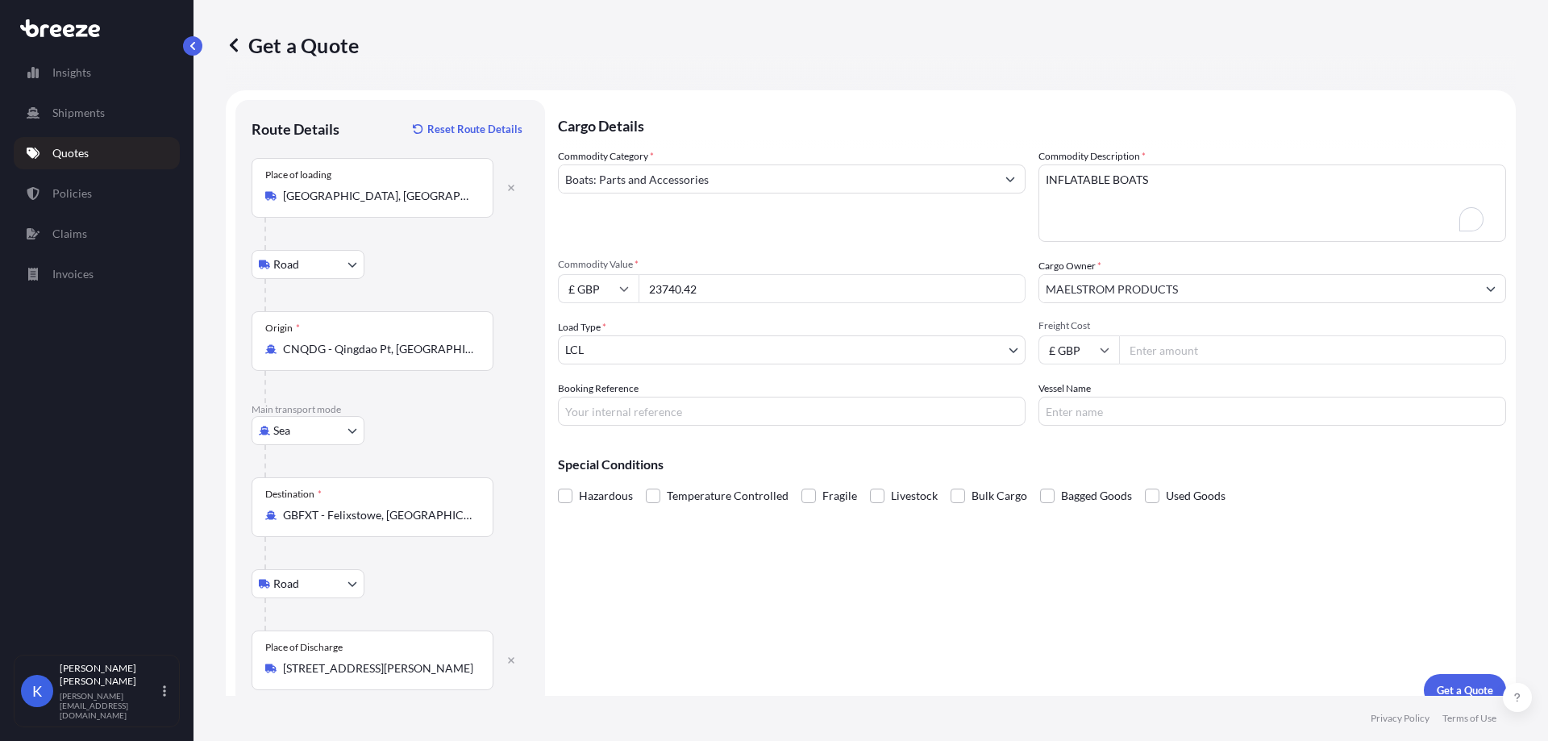
click at [1228, 280] on input "MAELSTROM PRODUCTS" at bounding box center [1257, 288] width 437 height 29
paste input "[GEOGRAPHIC_DATA]"
click at [1277, 285] on input "MAELSTROM PRODUCTS, [GEOGRAPHIC_DATA]" at bounding box center [1257, 288] width 437 height 29
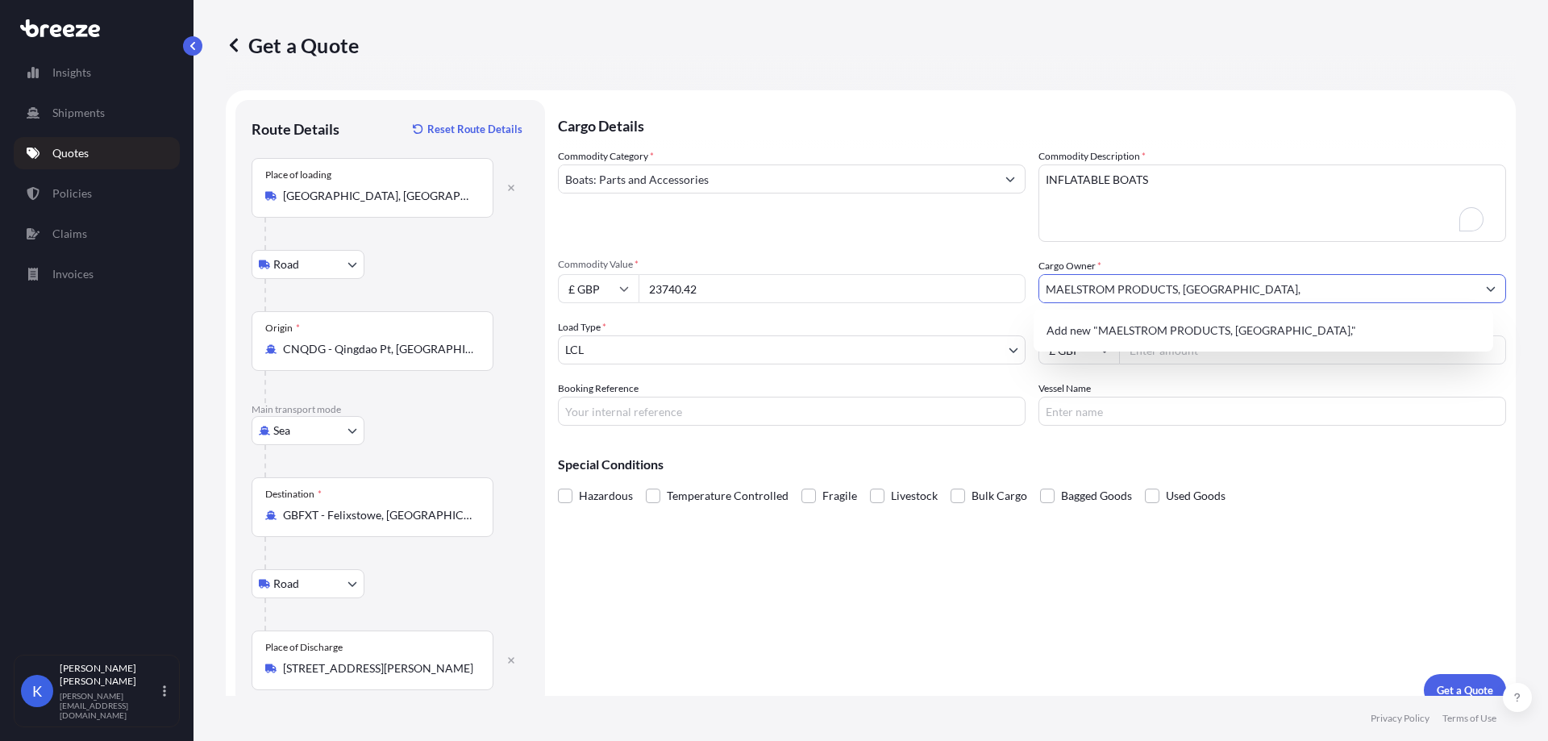
paste input "NG16 4DB"
click at [1253, 330] on span "Add new "MAELSTROM PRODUCTS, [GEOGRAPHIC_DATA] UK"" at bounding box center [1209, 330] width 327 height 16
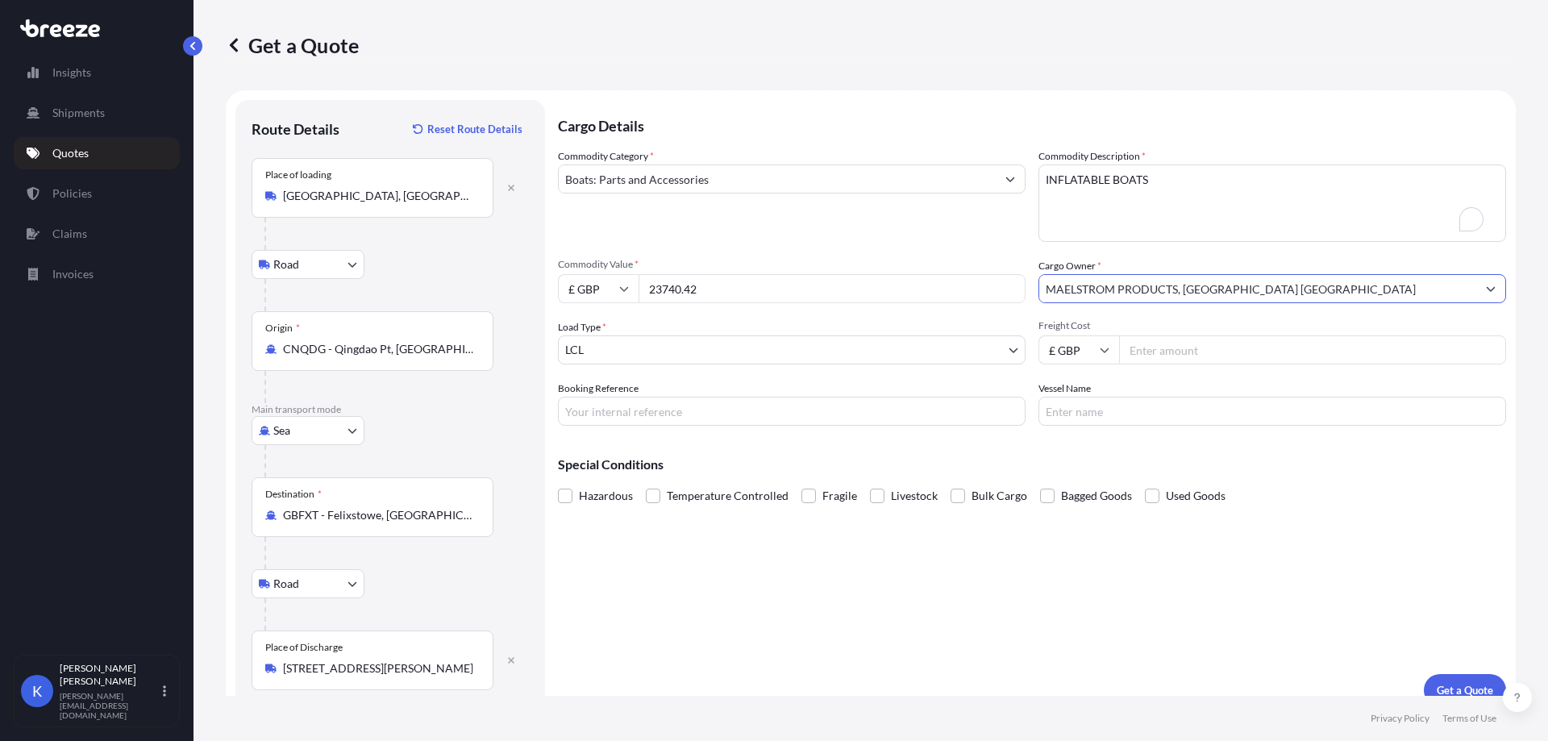
drag, startPoint x: 1256, startPoint y: 290, endPoint x: 1269, endPoint y: 303, distance: 18.8
click at [1257, 290] on input "MAELSTROM PRODUCTS, [GEOGRAPHIC_DATA] [GEOGRAPHIC_DATA]" at bounding box center [1257, 288] width 437 height 29
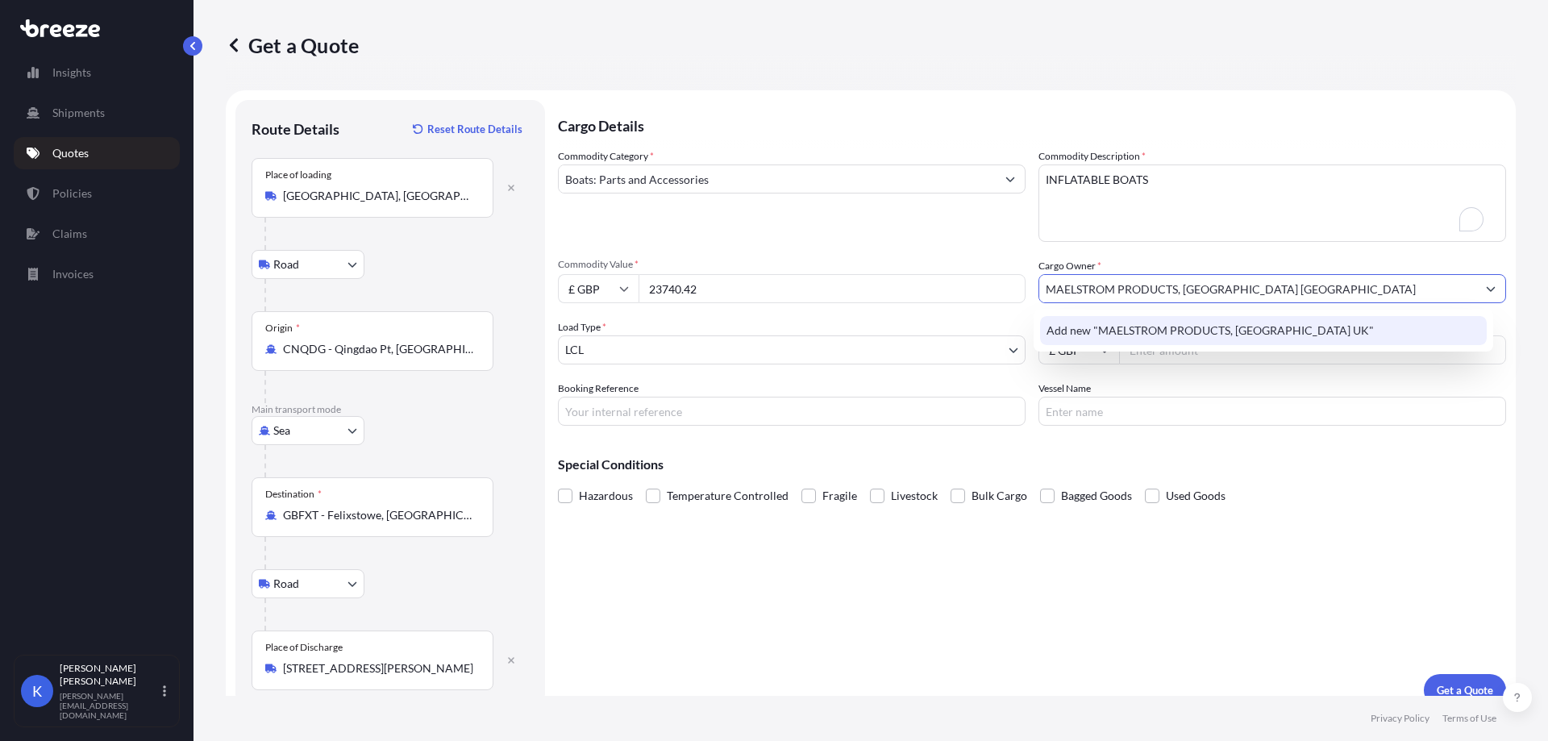
click at [1349, 330] on span "Add new "MAELSTROM PRODUCTS, [GEOGRAPHIC_DATA] UK"" at bounding box center [1209, 330] width 327 height 16
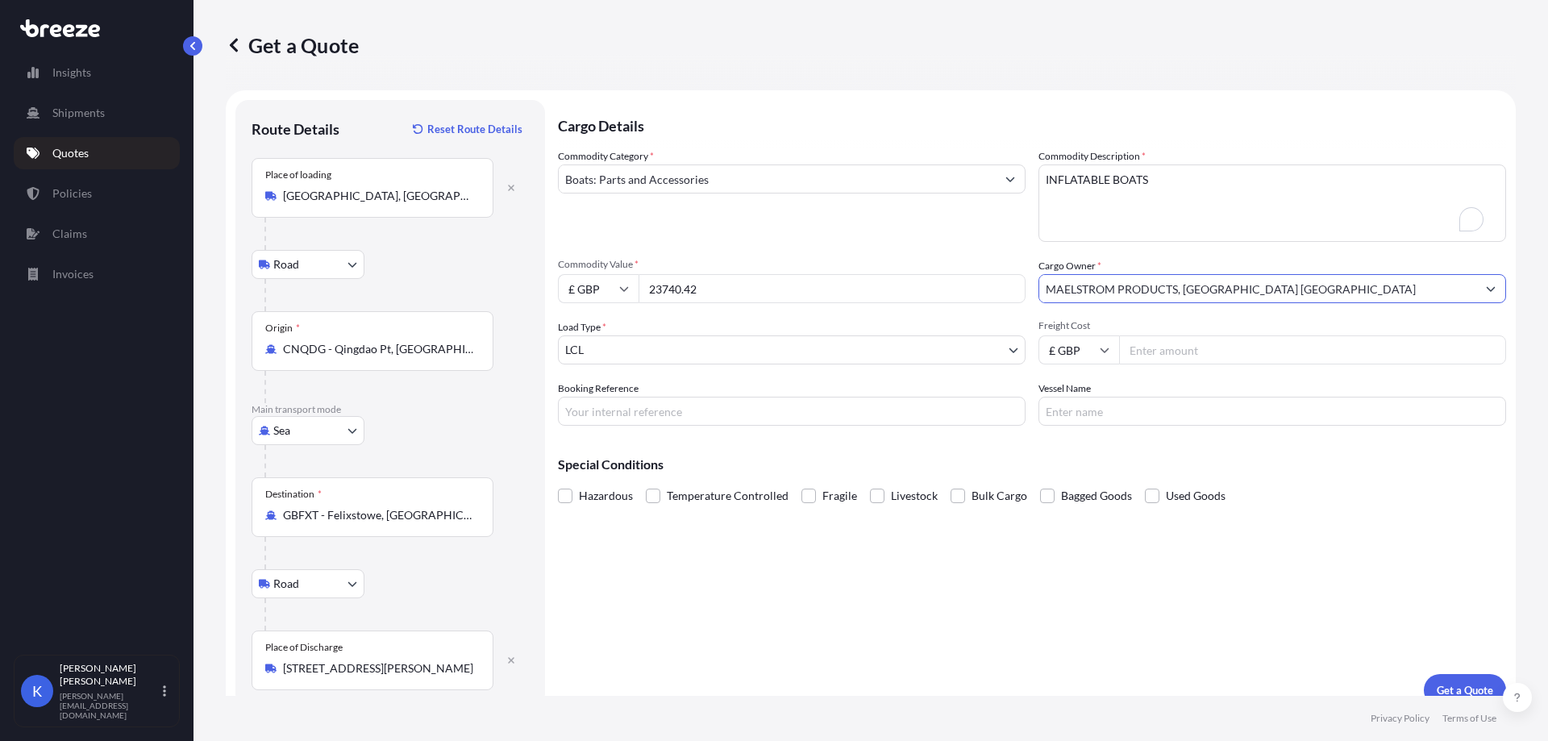
type input "MAELSTROM PRODUCTS, [GEOGRAPHIC_DATA] [GEOGRAPHIC_DATA]"
click at [1176, 351] on input "Freight Cost" at bounding box center [1312, 349] width 387 height 29
click at [1234, 334] on div "Freight Cost £ GBP" at bounding box center [1271, 341] width 467 height 45
click at [1167, 358] on input "Freight Cost" at bounding box center [1312, 349] width 387 height 29
type input "1644.08"
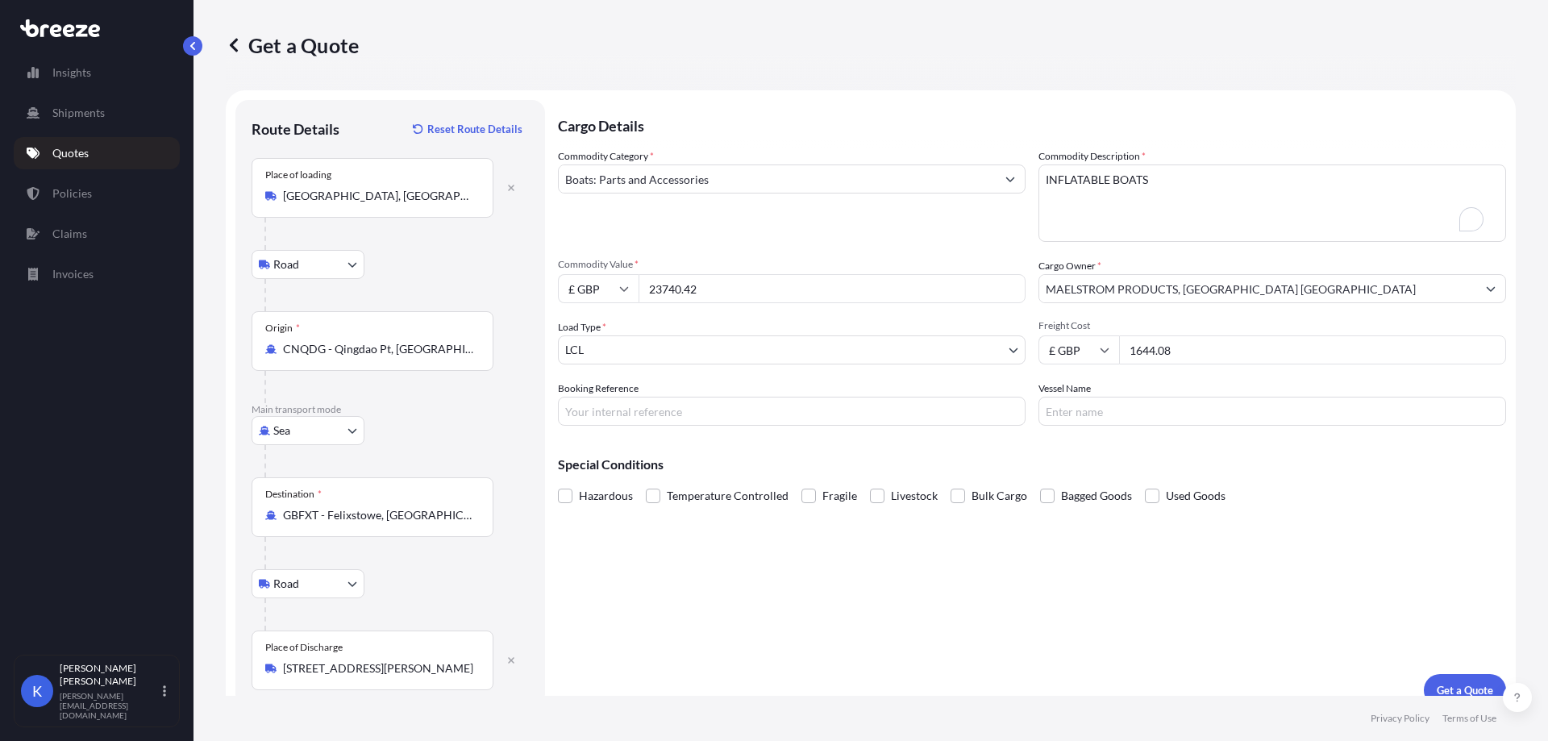
click at [1308, 468] on p "Special Conditions" at bounding box center [1032, 464] width 948 height 13
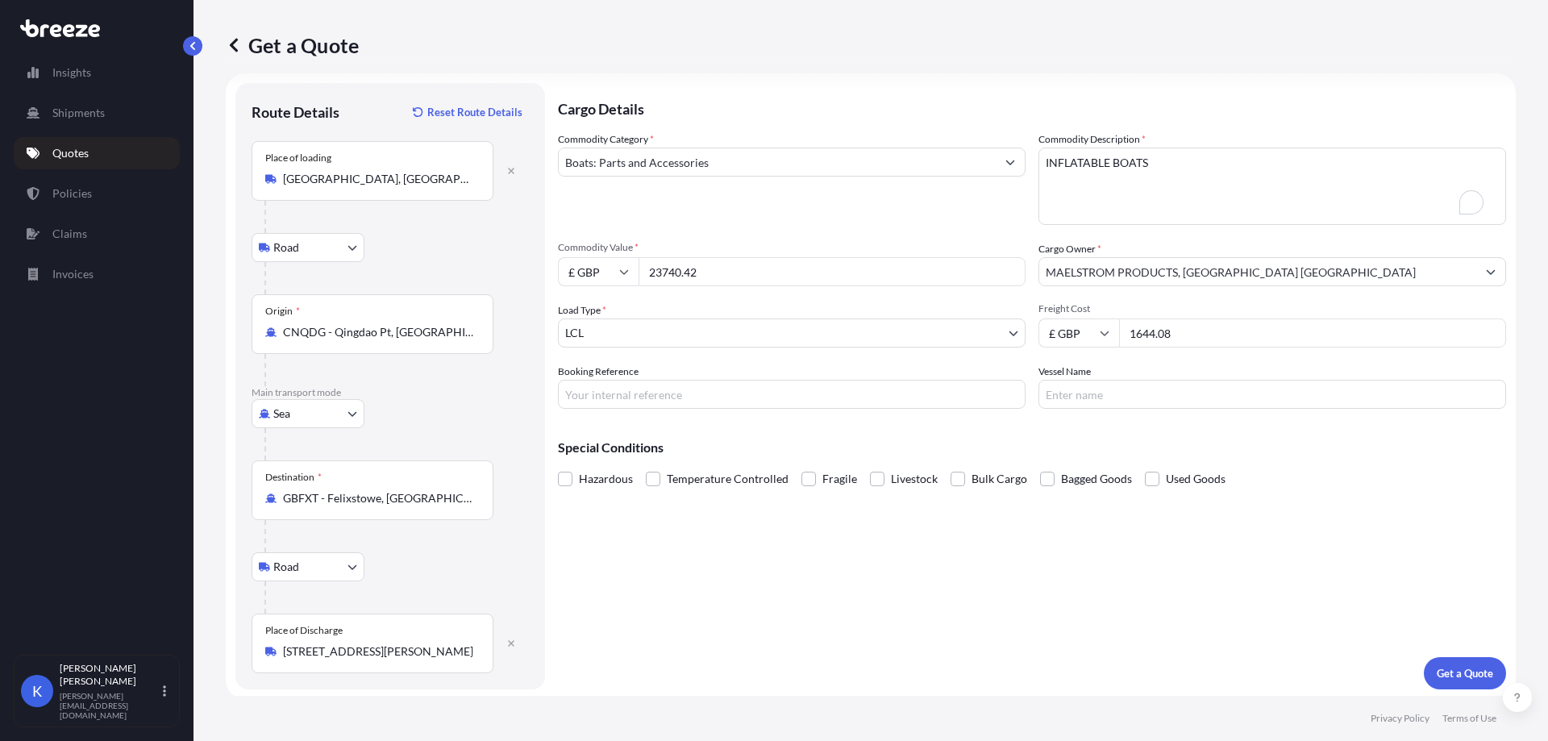
scroll to position [20, 0]
click at [1431, 658] on button "Get a Quote" at bounding box center [1464, 670] width 82 height 32
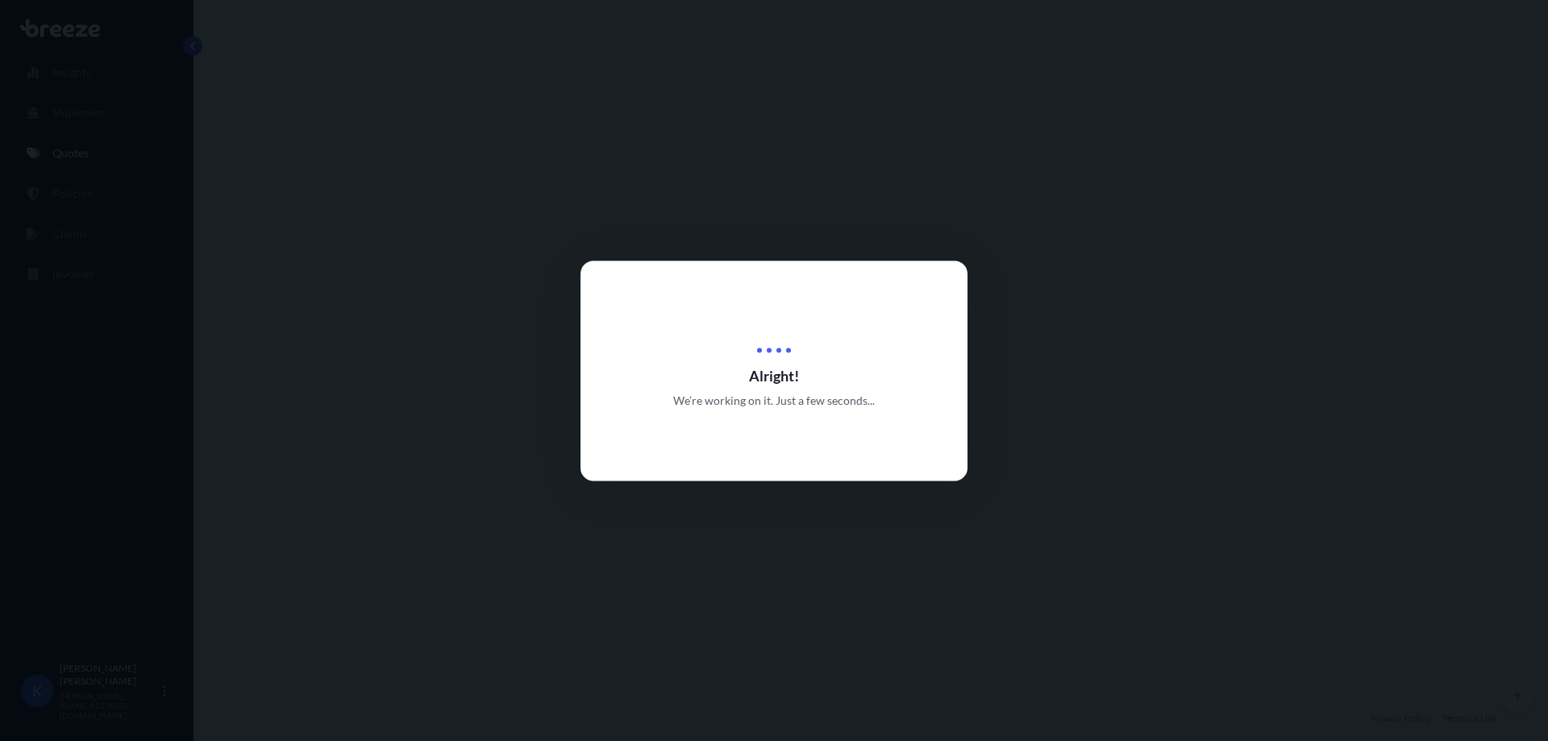
select select "Road"
select select "Sea"
select select "Road"
select select "1"
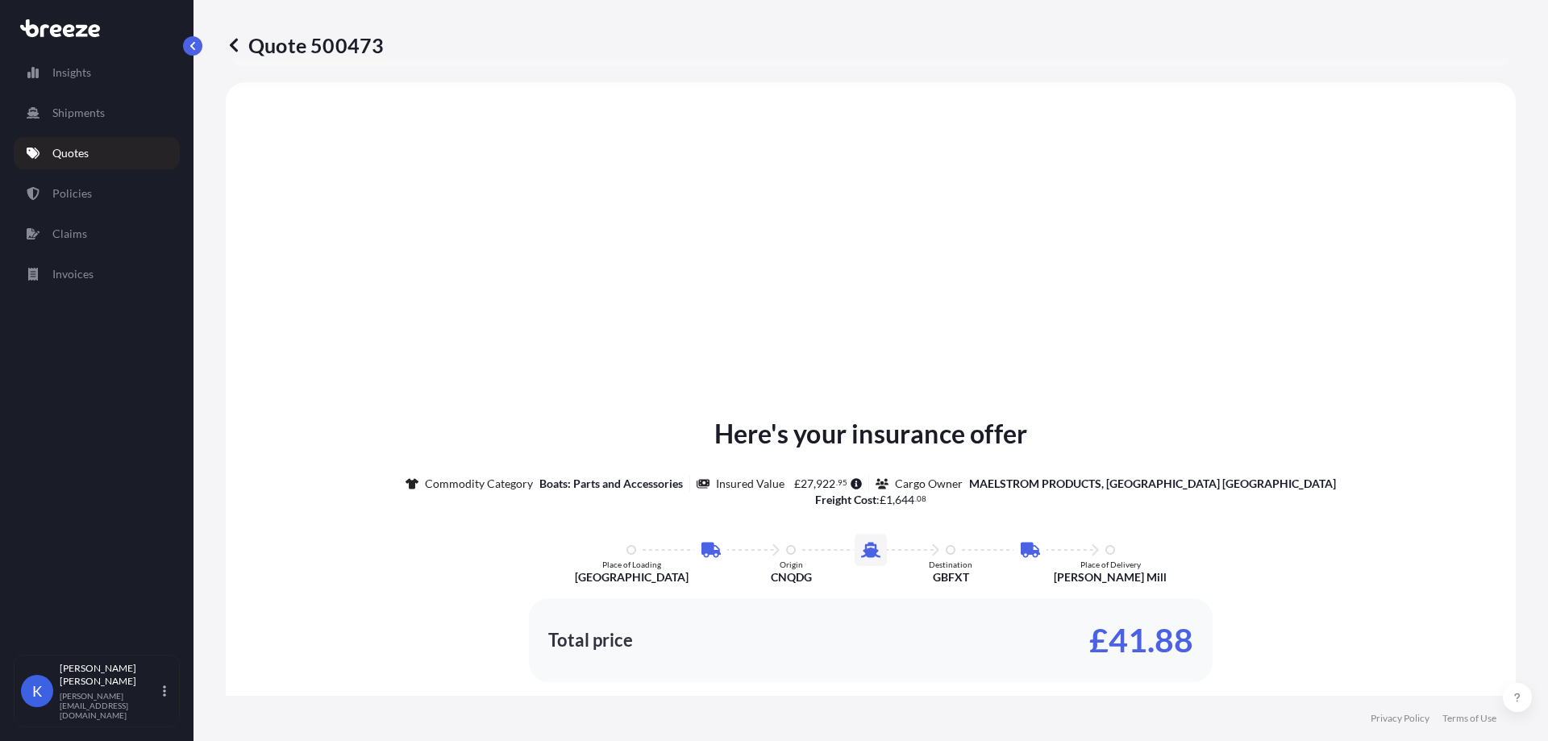
scroll to position [645, 0]
